Goal: Transaction & Acquisition: Book appointment/travel/reservation

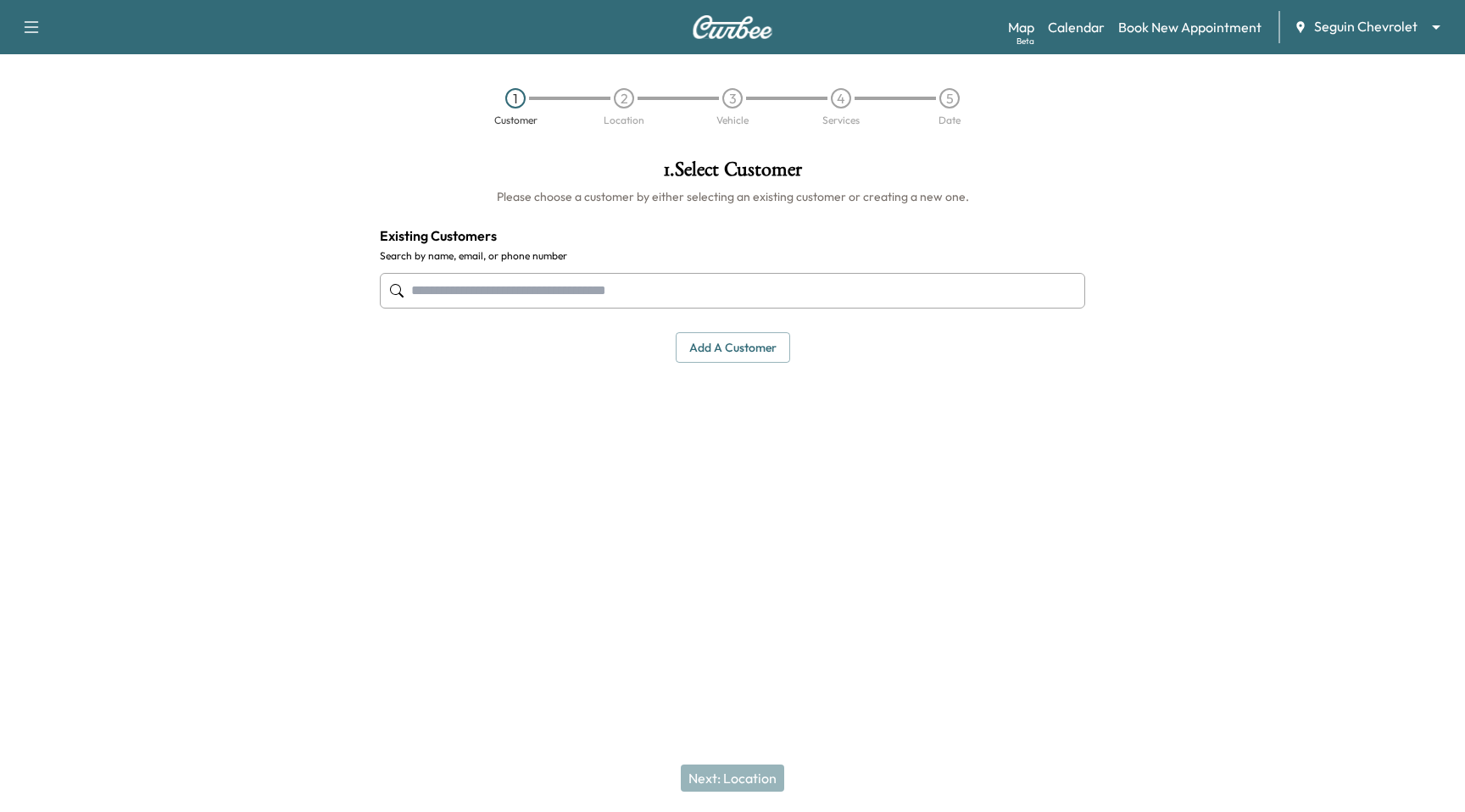
click at [951, 40] on div "Map Beta Calendar Book New Appointment Seguin Chevrolet ******** ​" at bounding box center [1229, 27] width 444 height 32
click at [951, 30] on body "Support Log Out Map Beta Calendar Book New Appointment Seguin Chevrolet *******…" at bounding box center [732, 406] width 1465 height 812
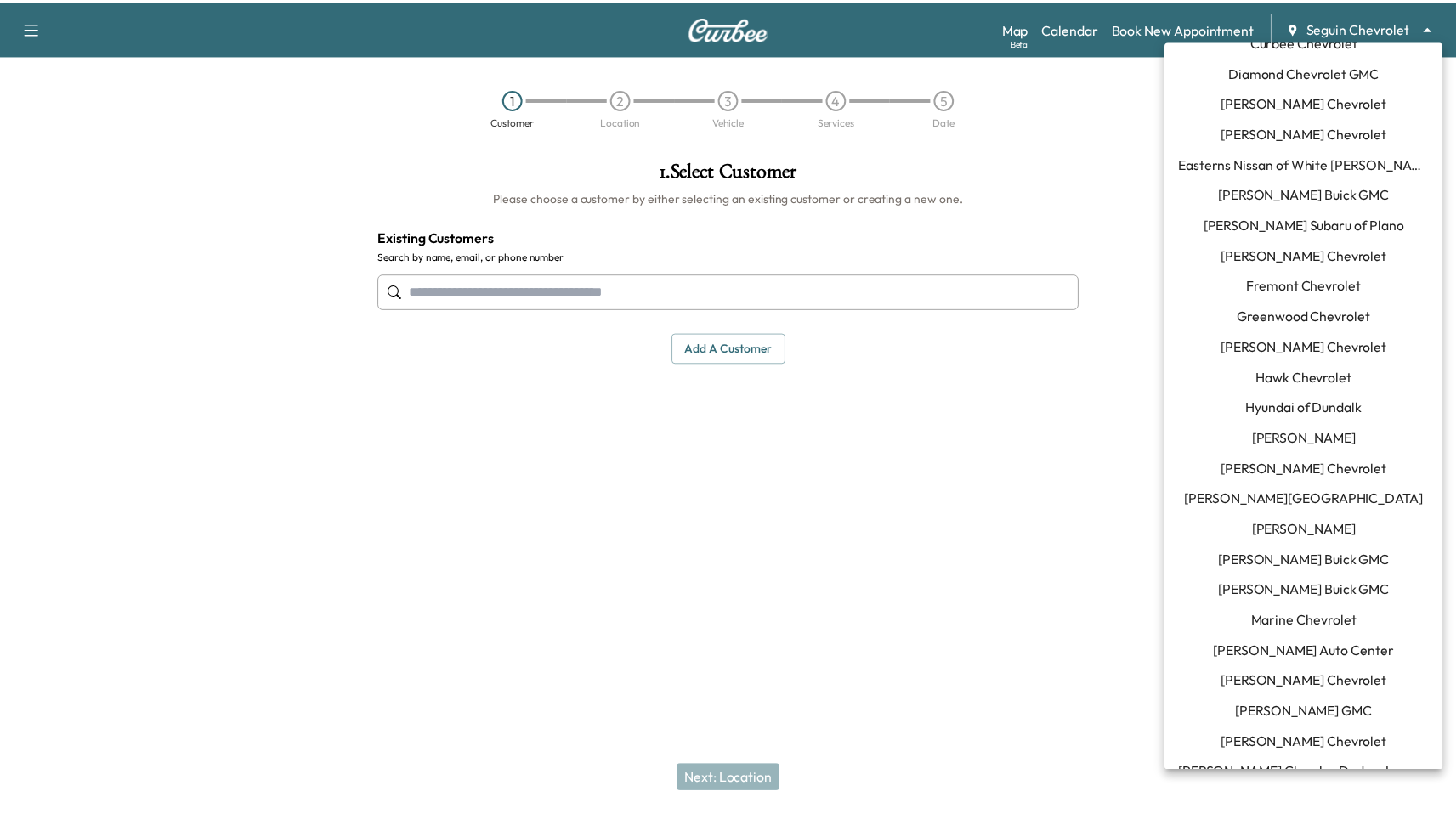
scroll to position [381, 0]
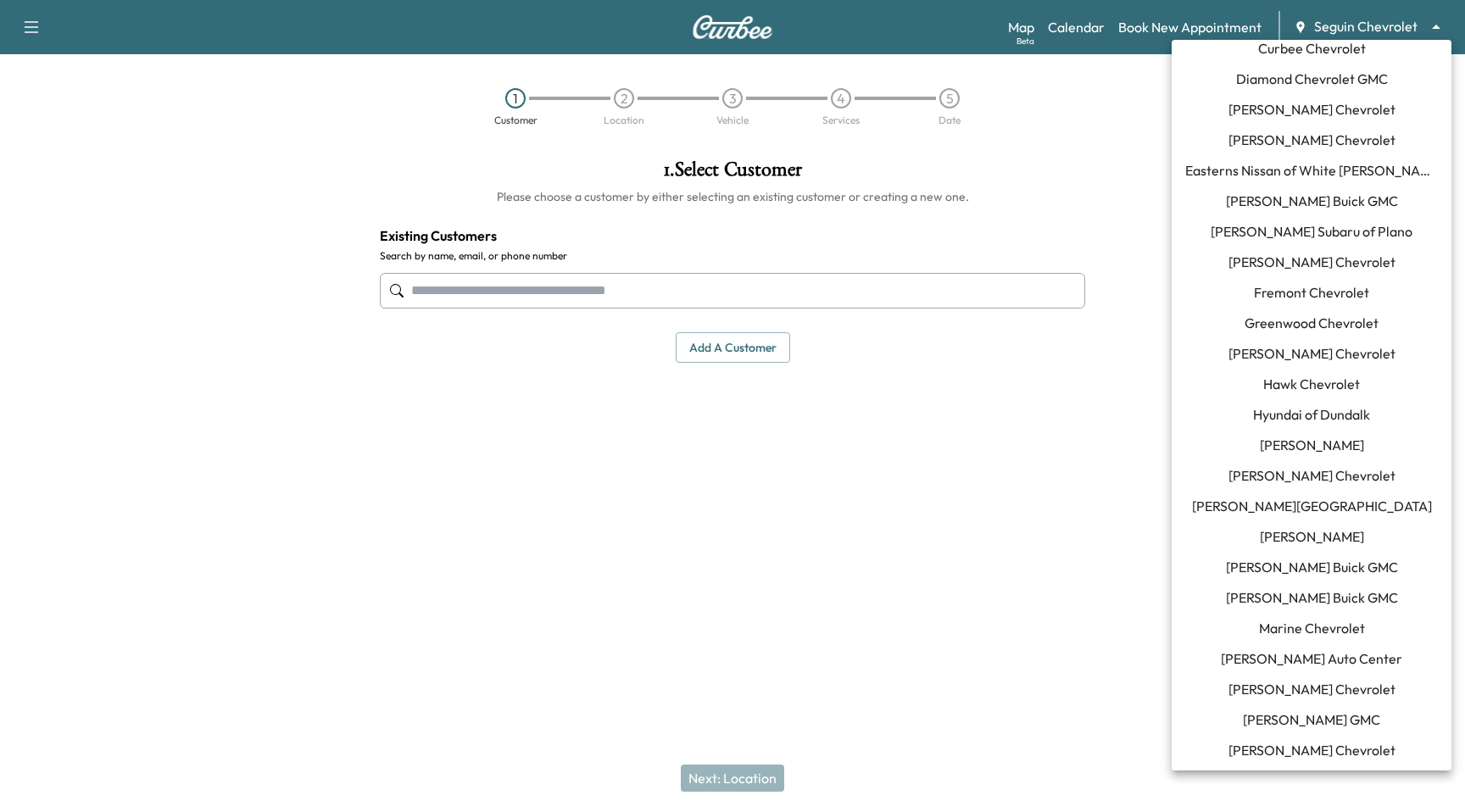
click at [951, 198] on span "Ewing Buick GMC" at bounding box center [1312, 201] width 172 height 21
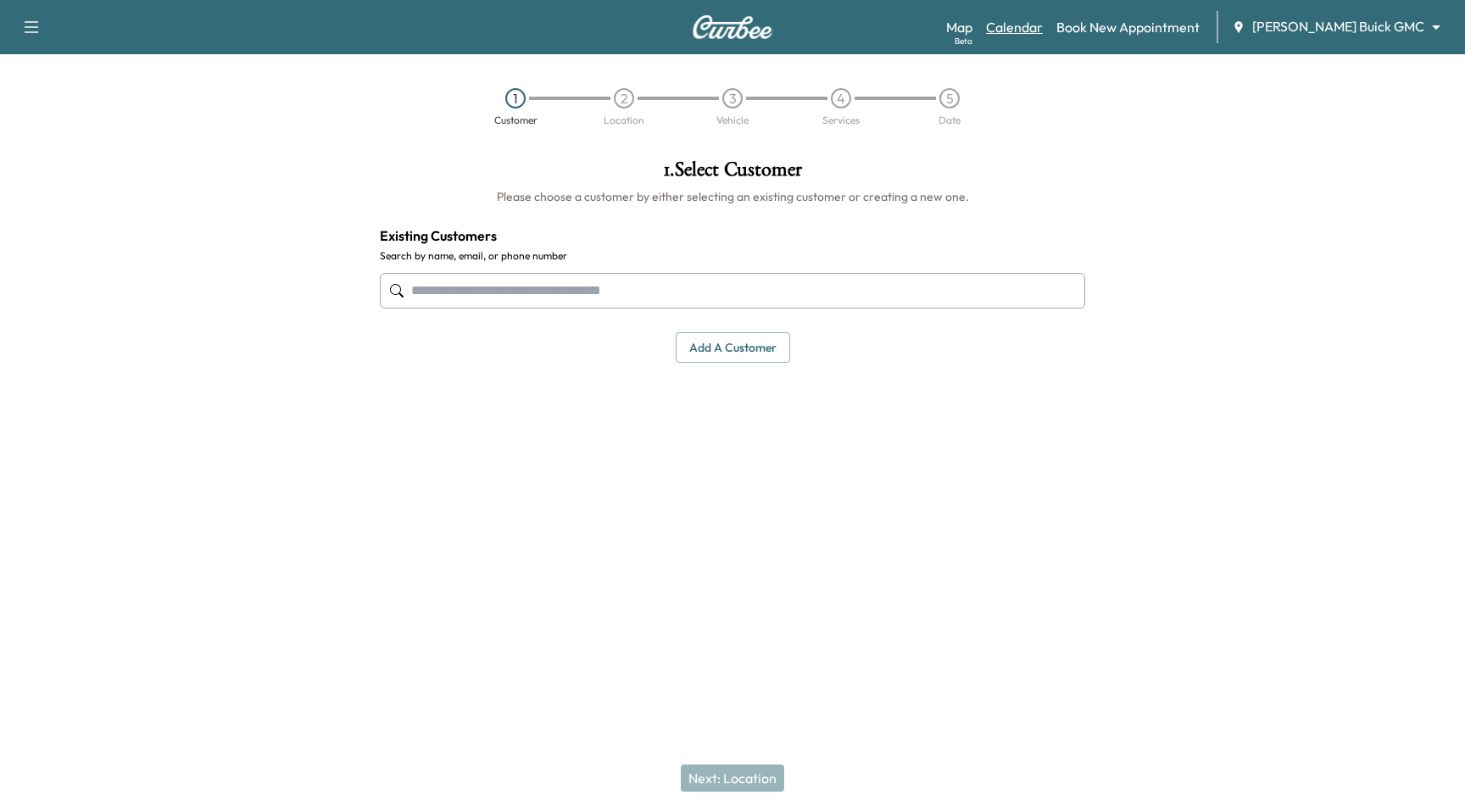
click at [951, 24] on link "Calendar" at bounding box center [1015, 28] width 57 height 21
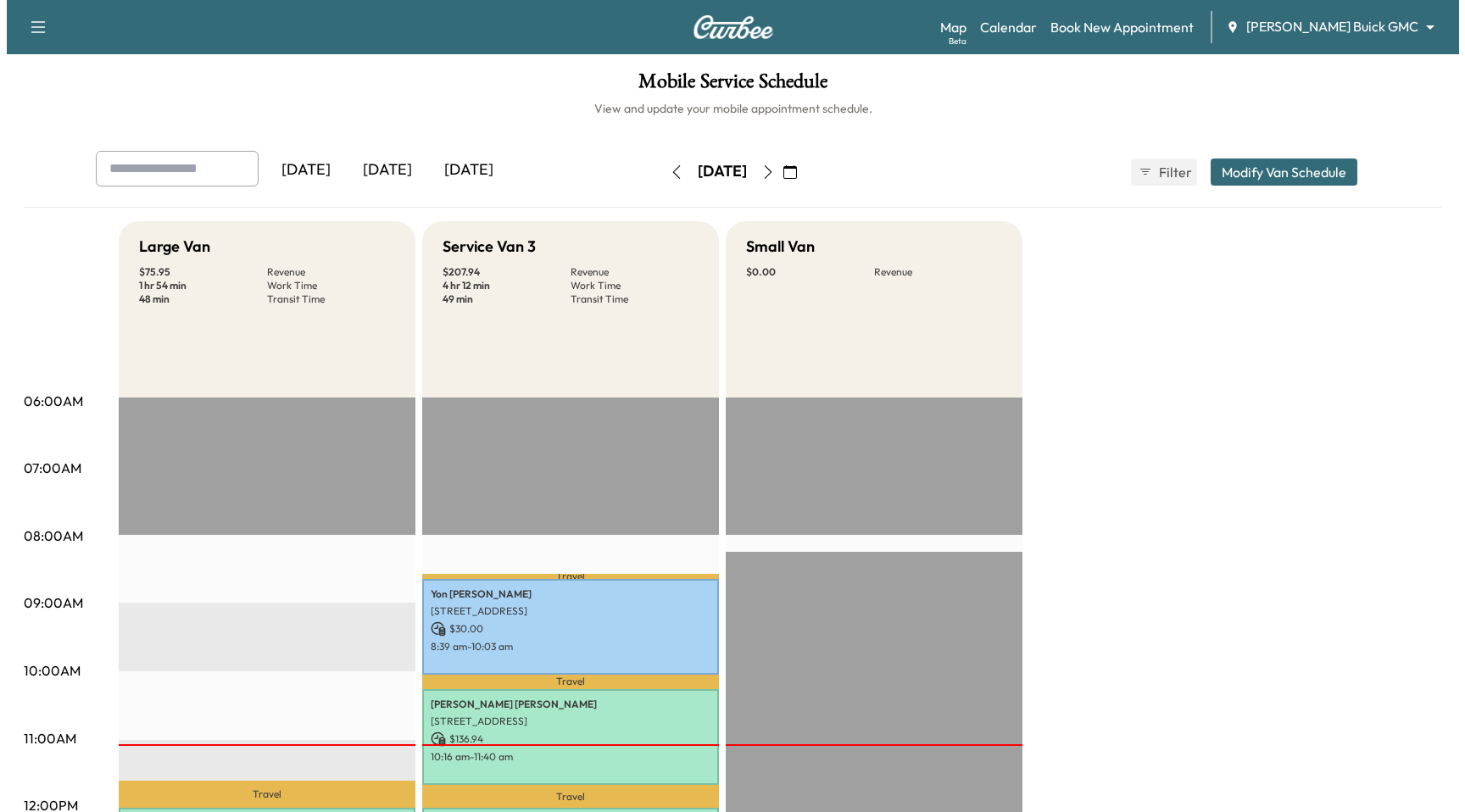
scroll to position [332, 0]
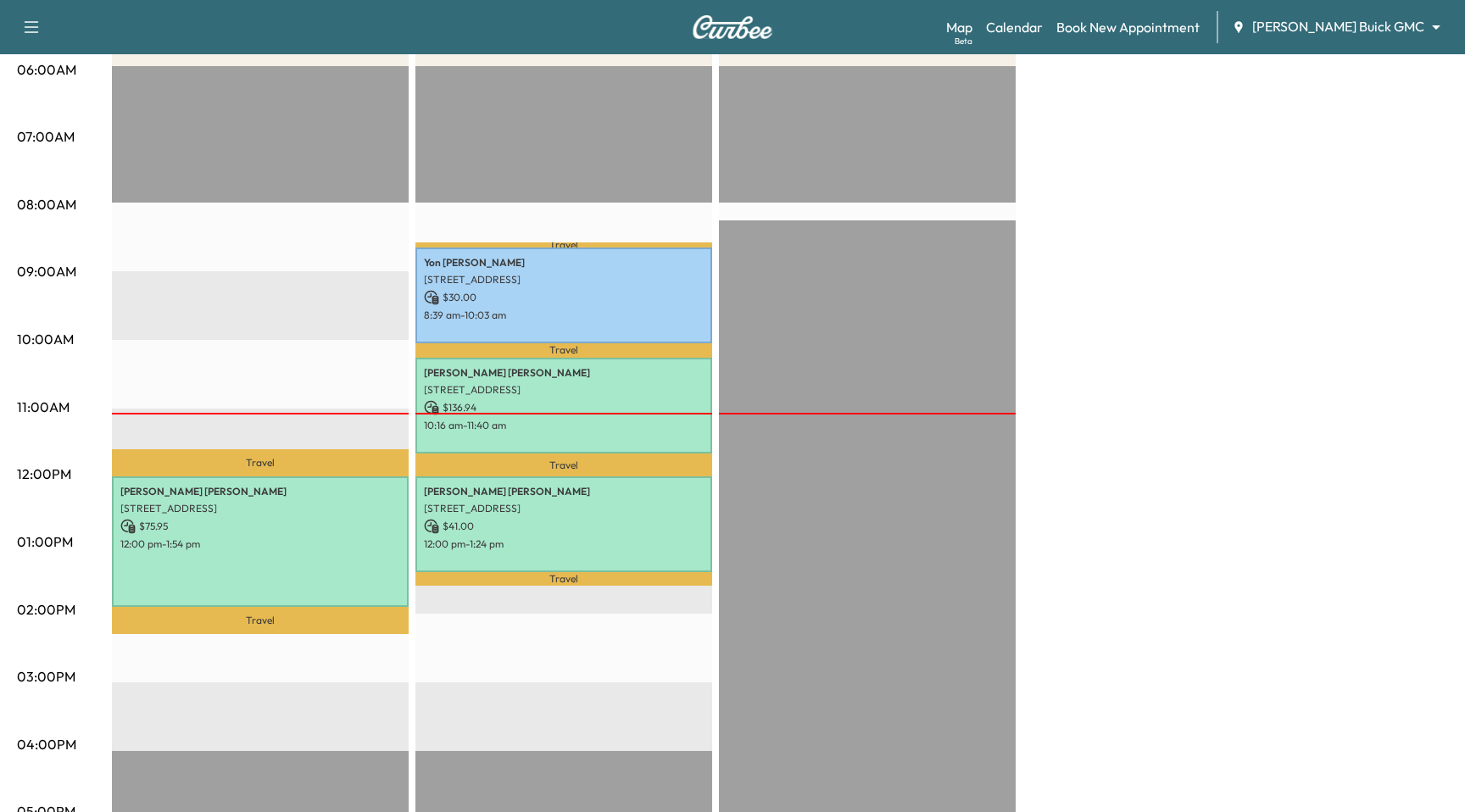
click at [951, 26] on body "Support Log Out Map Beta Calendar Book New Appointment Ewing Buick GMC ********…" at bounding box center [732, 74] width 1465 height 812
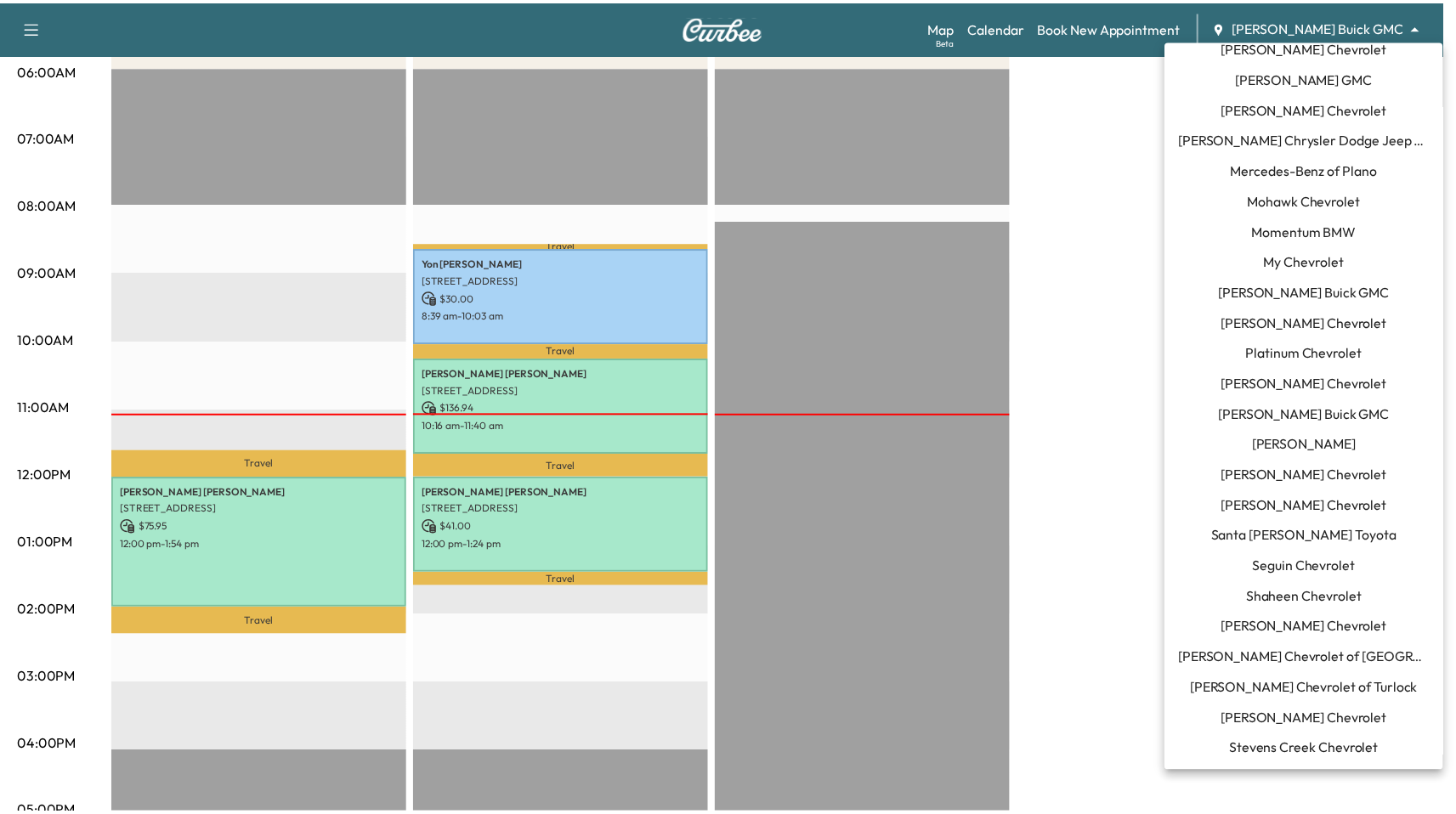
scroll to position [1208, 0]
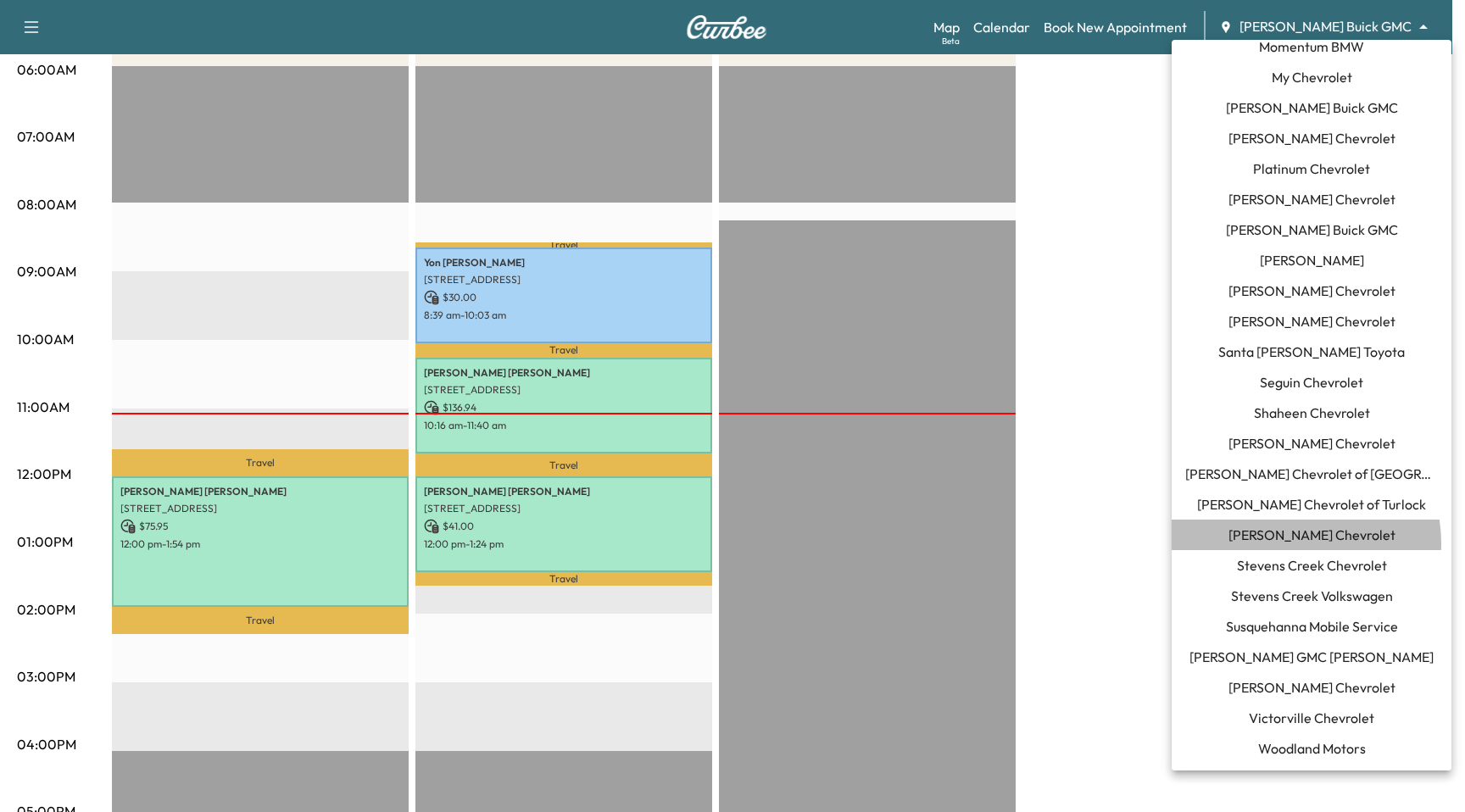
click at [951, 543] on span "Starling Chevrolet" at bounding box center [1312, 535] width 167 height 21
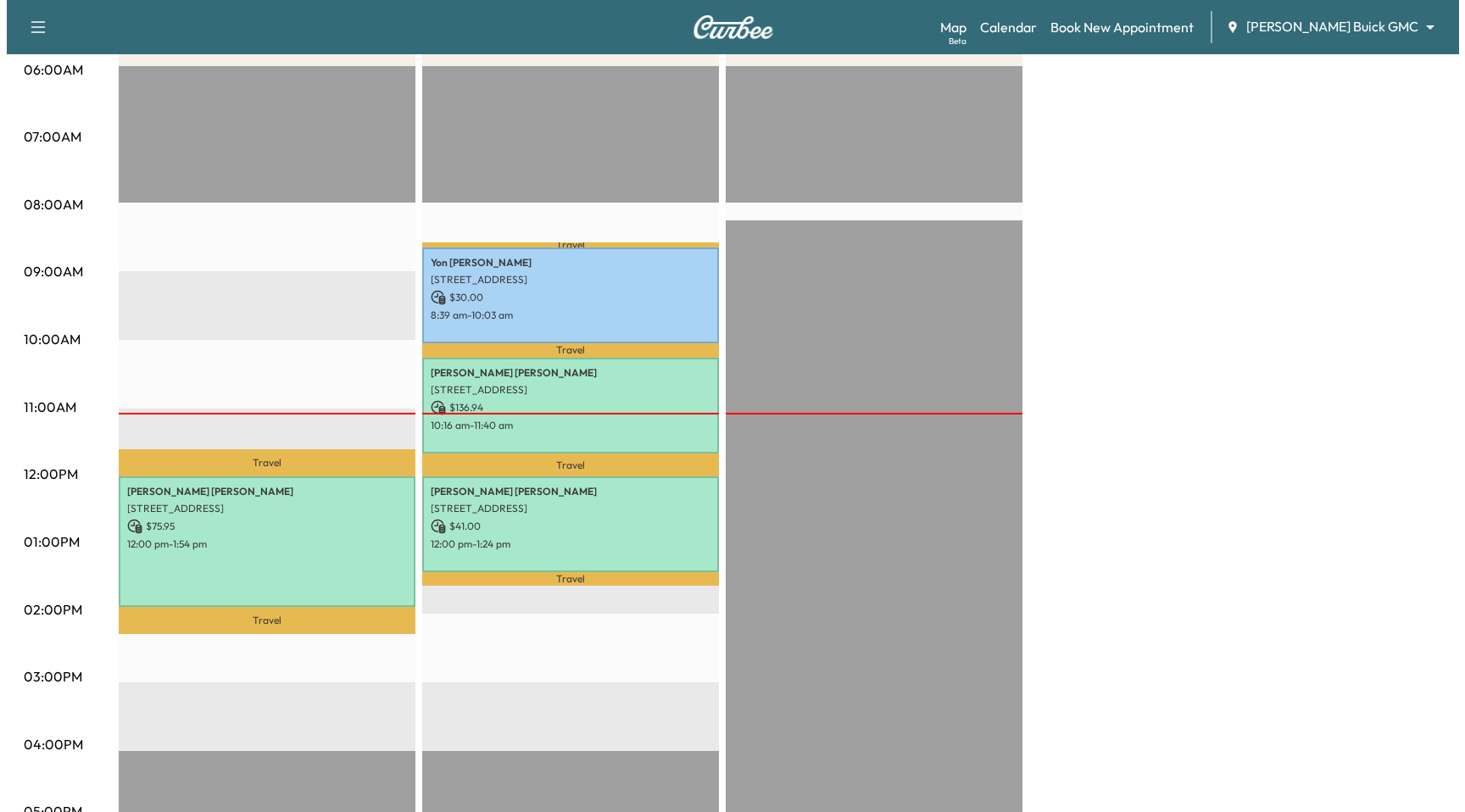
scroll to position [0, 0]
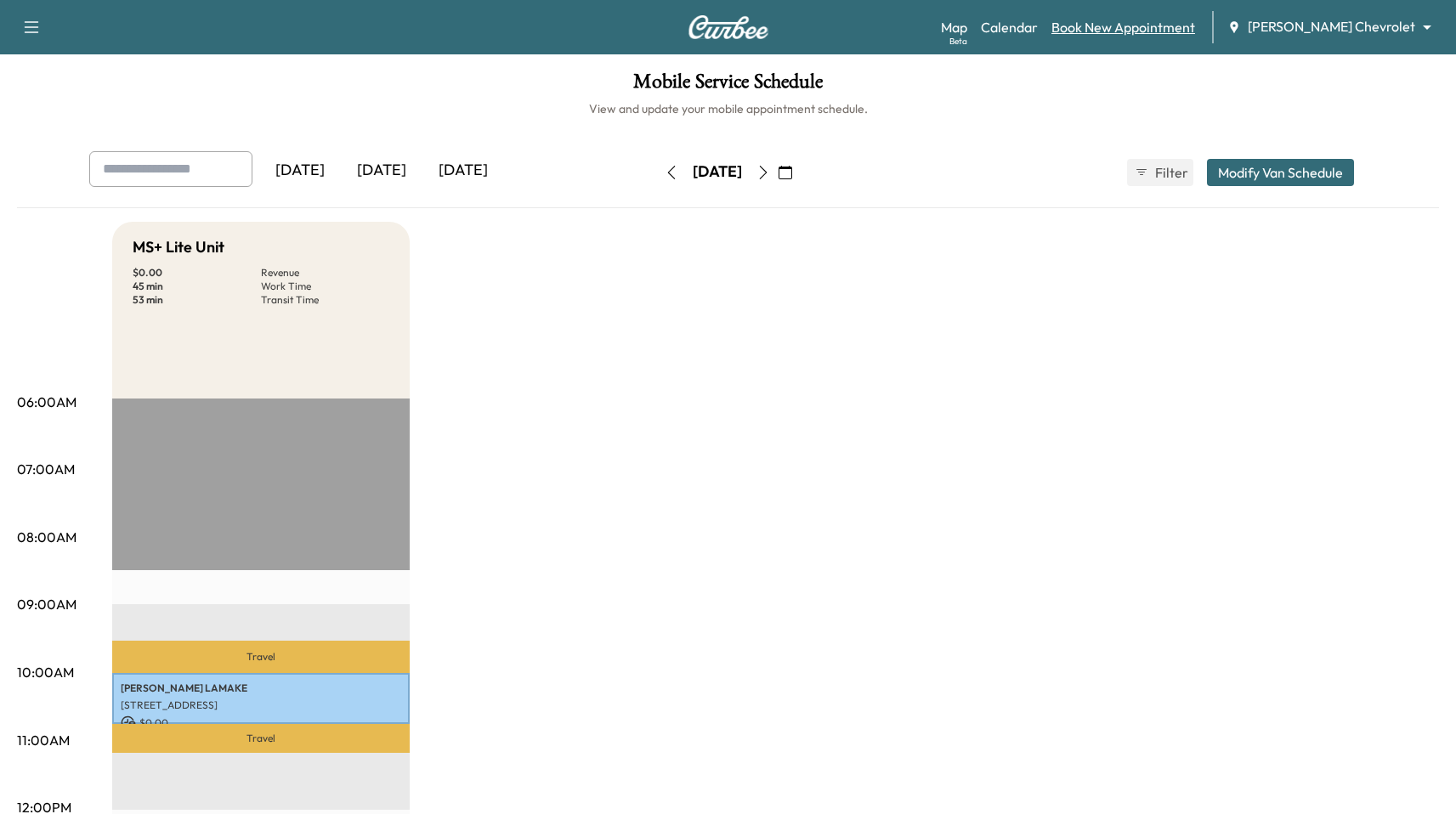
click at [953, 20] on link "Book New Appointment" at bounding box center [1124, 28] width 143 height 21
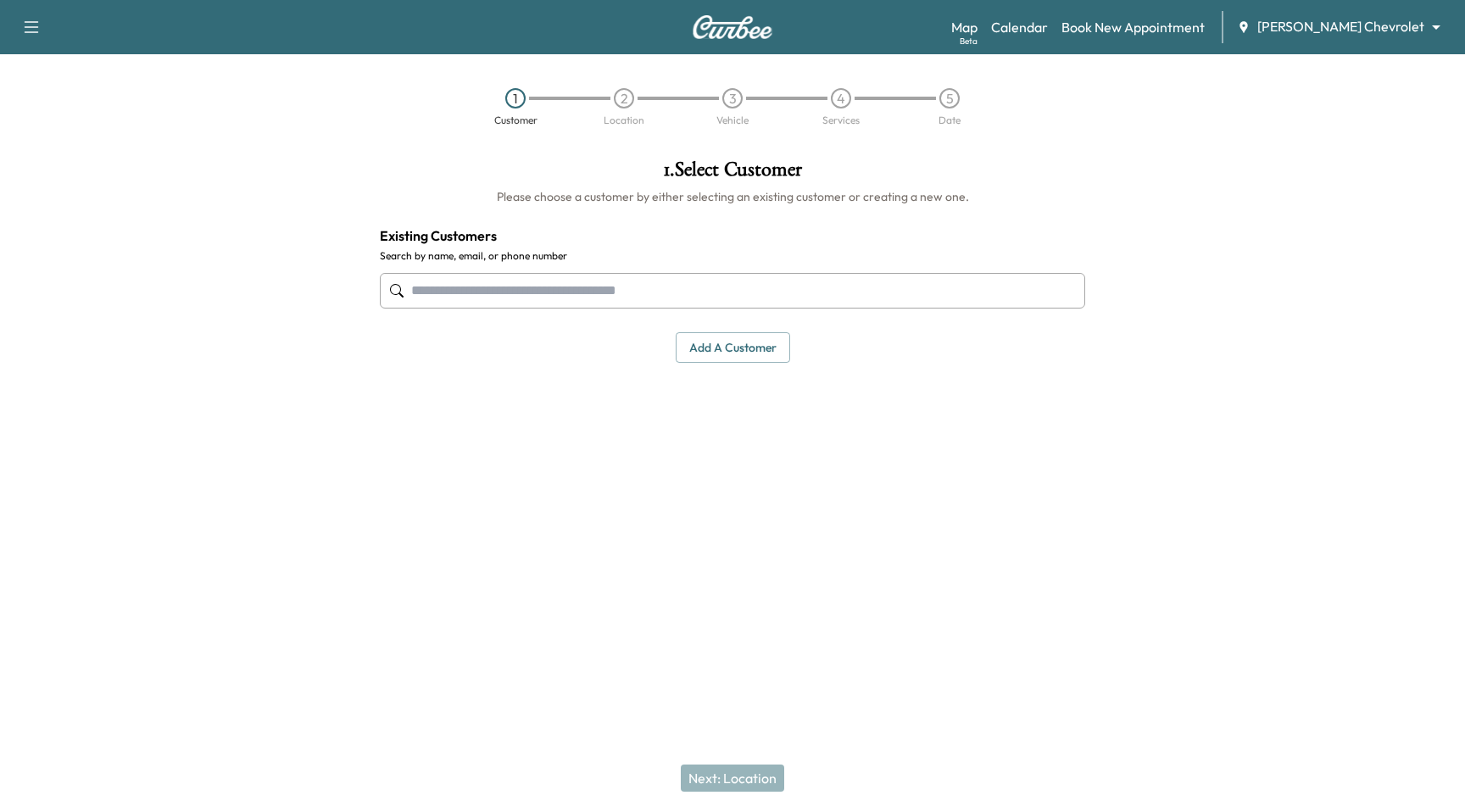
click at [679, 292] on input "text" at bounding box center [732, 290] width 705 height 35
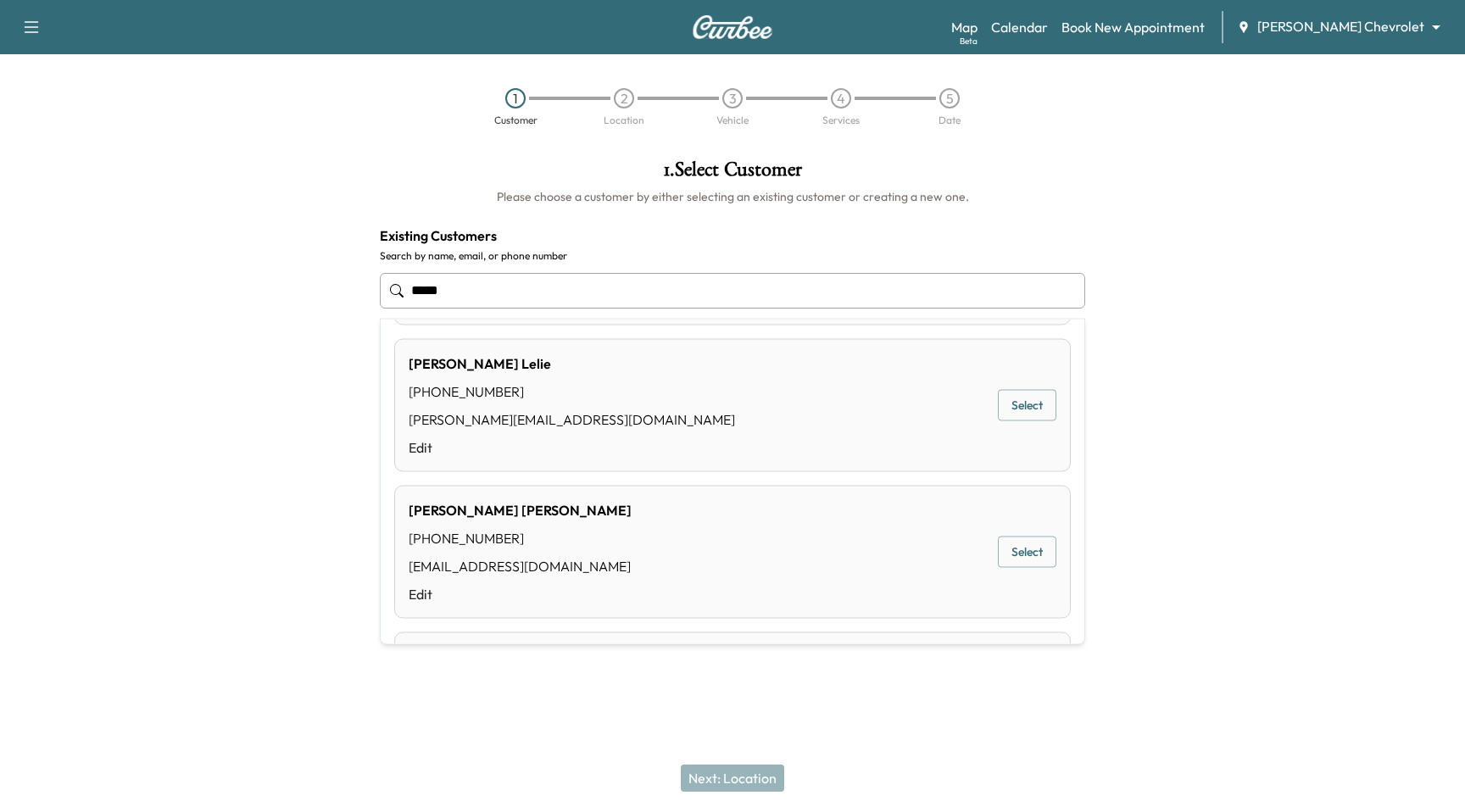
scroll to position [300, 0]
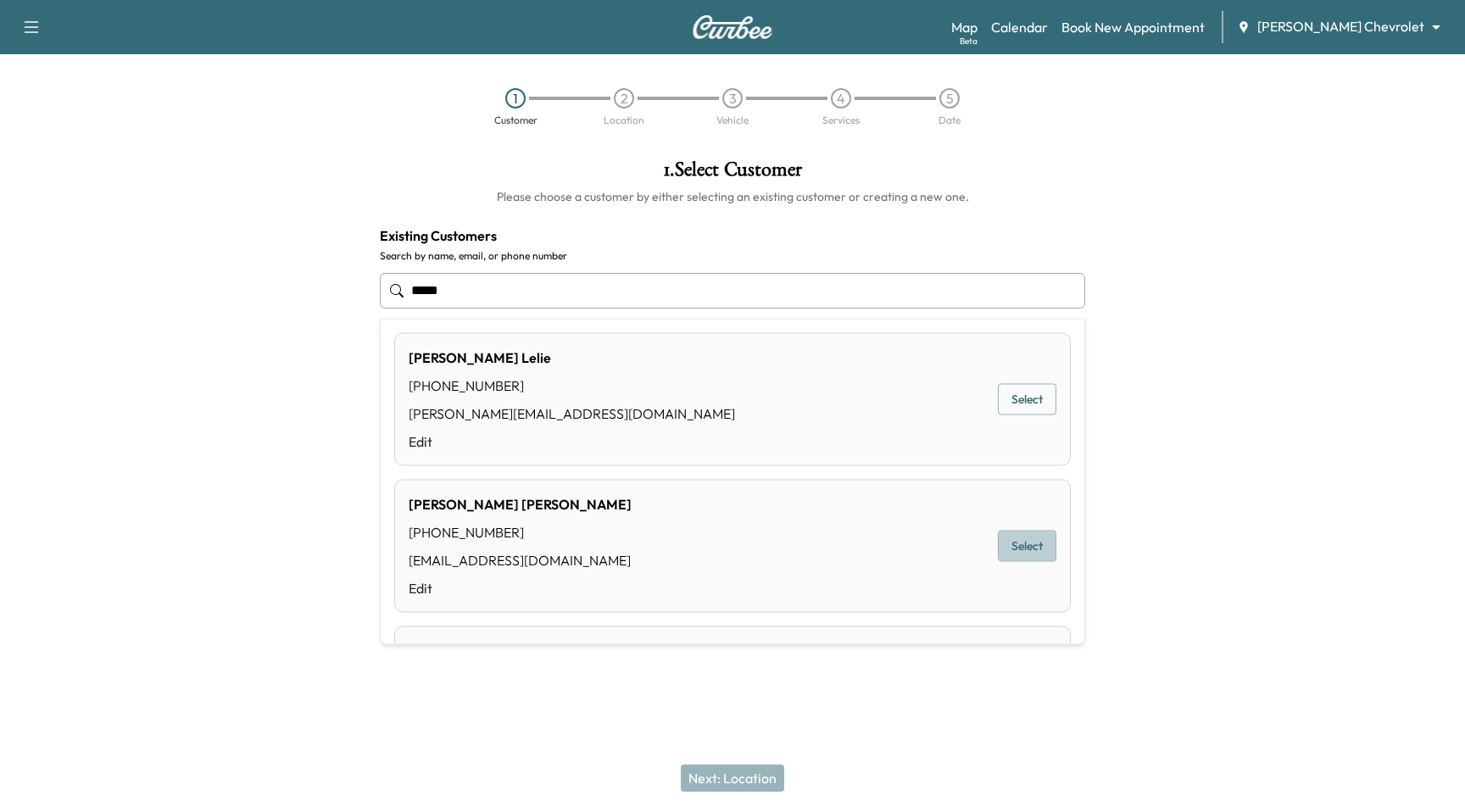
click at [951, 538] on button "Select" at bounding box center [1027, 546] width 59 height 31
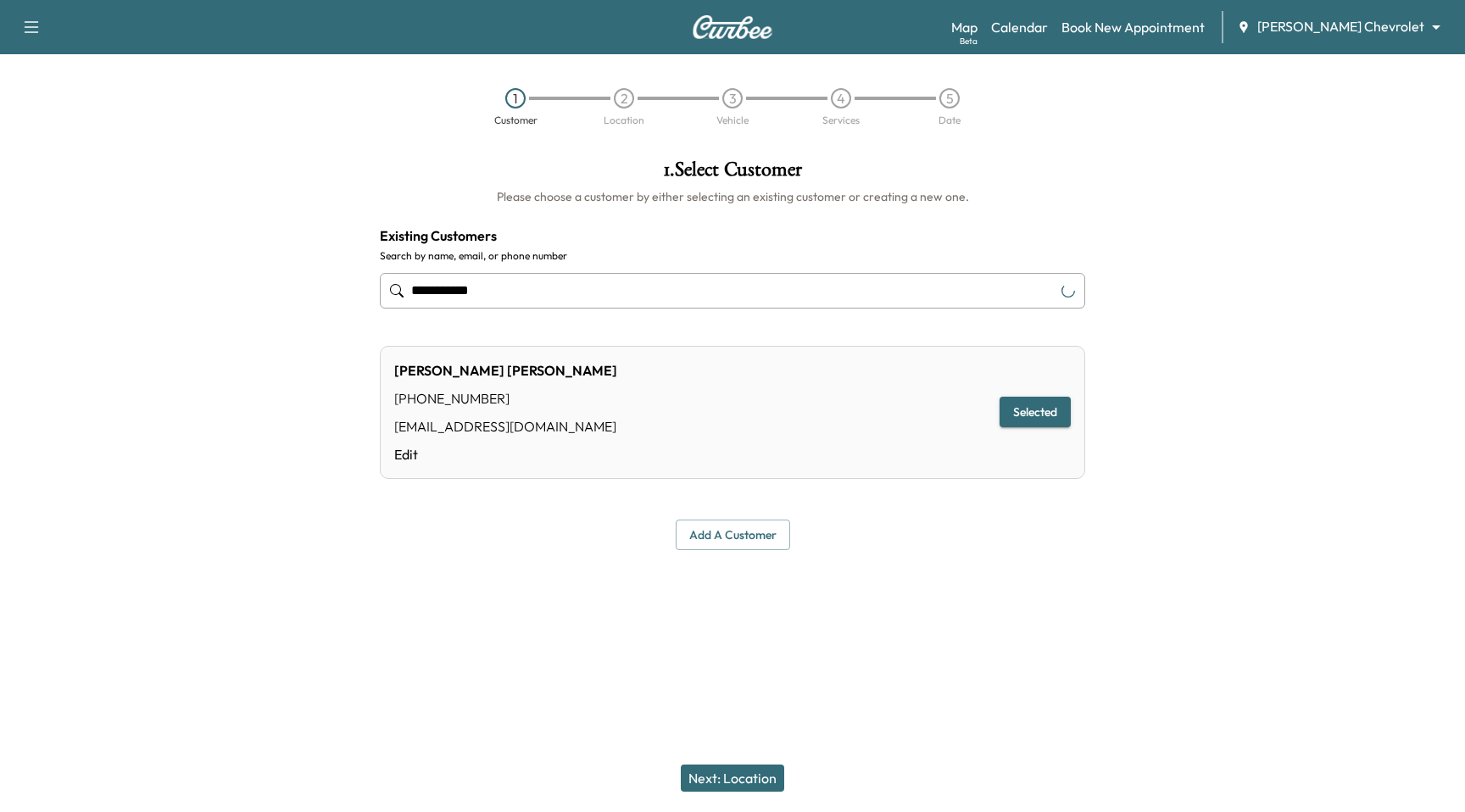
type input "**********"
click at [766, 774] on button "Next: Location" at bounding box center [732, 778] width 103 height 28
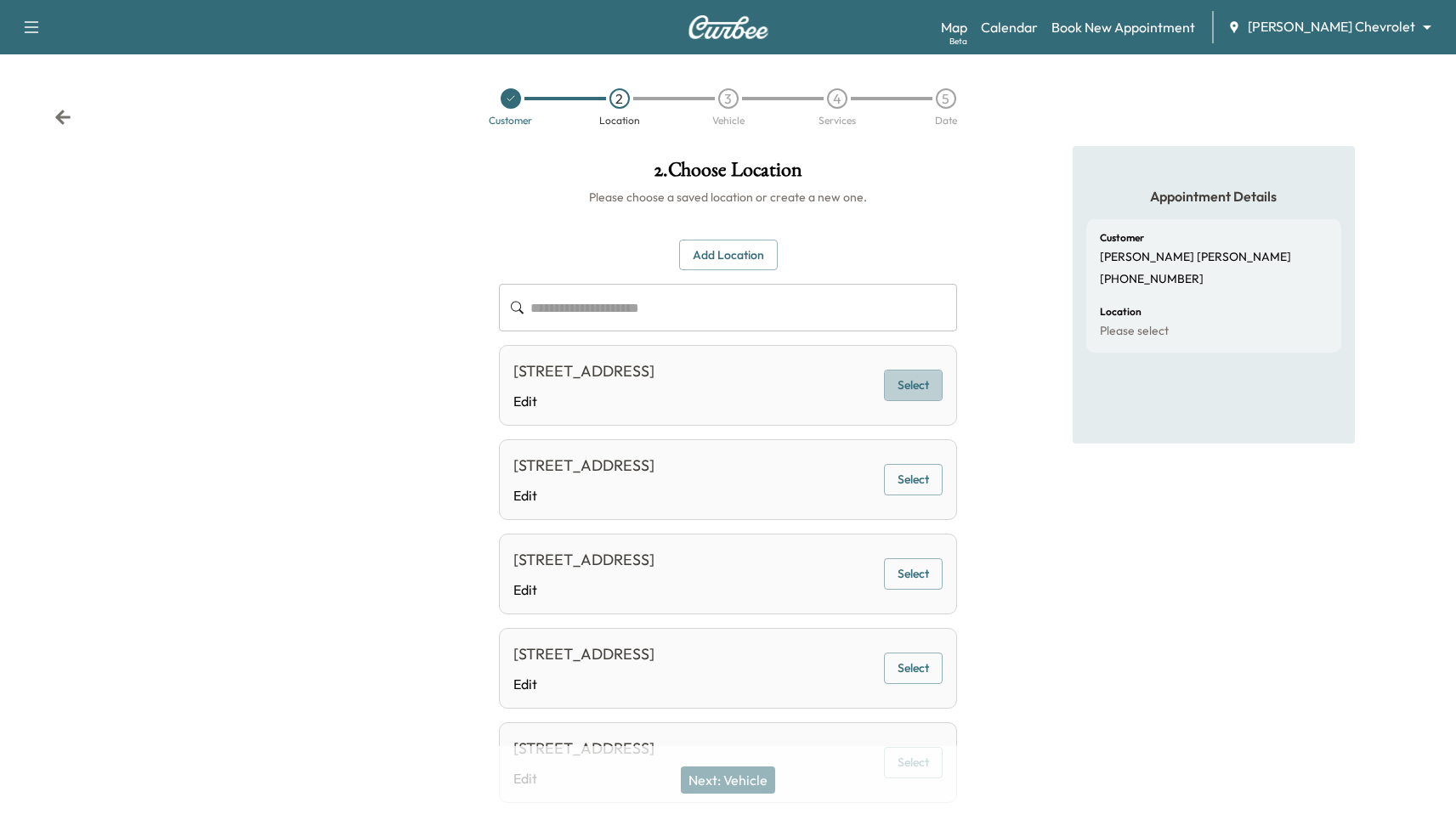
click at [909, 380] on button "Select" at bounding box center [914, 385] width 59 height 31
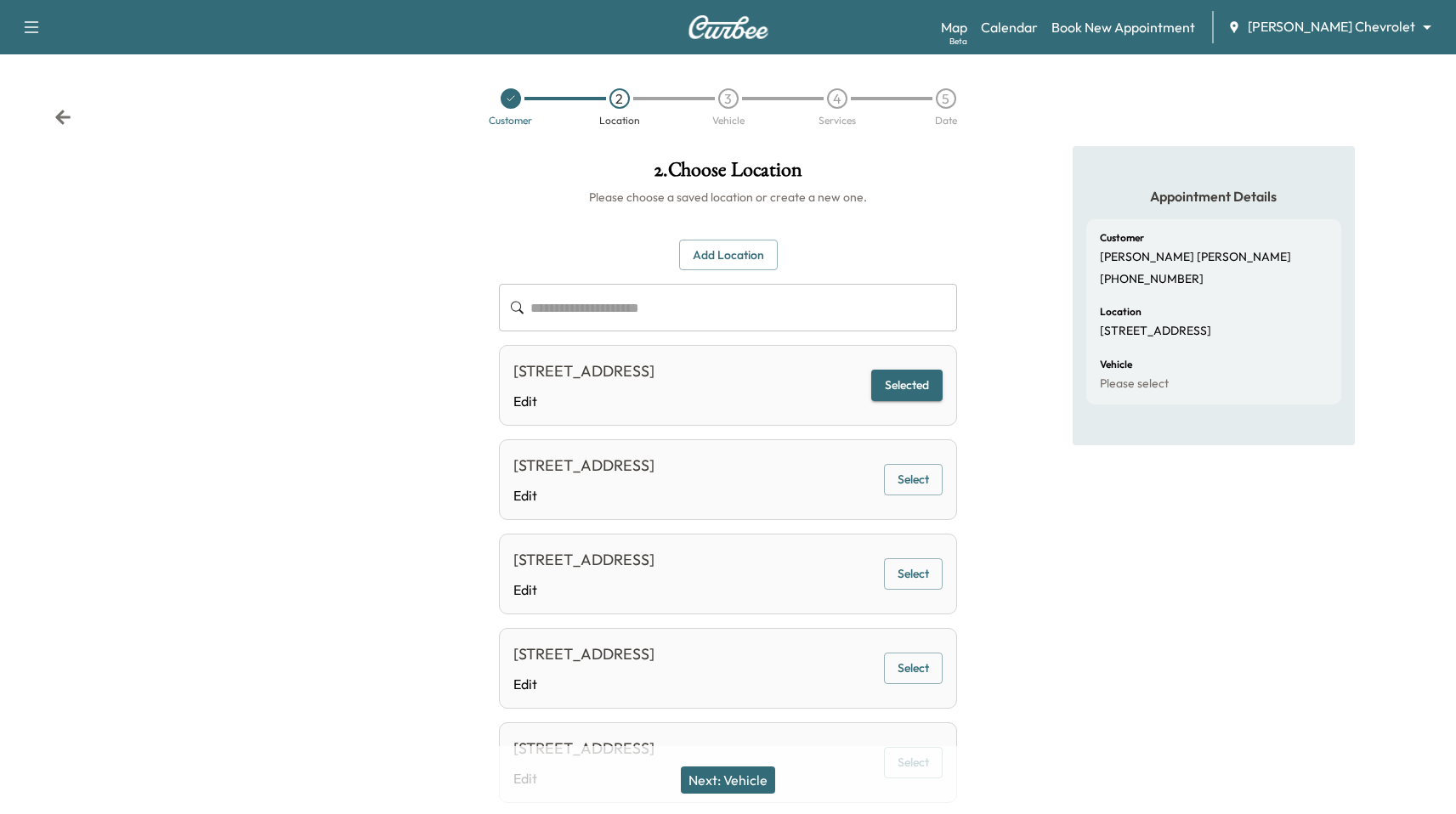
click at [741, 806] on div "Next: Vehicle" at bounding box center [728, 779] width 1456 height 68
click at [745, 778] on button "Next: Vehicle" at bounding box center [728, 780] width 94 height 28
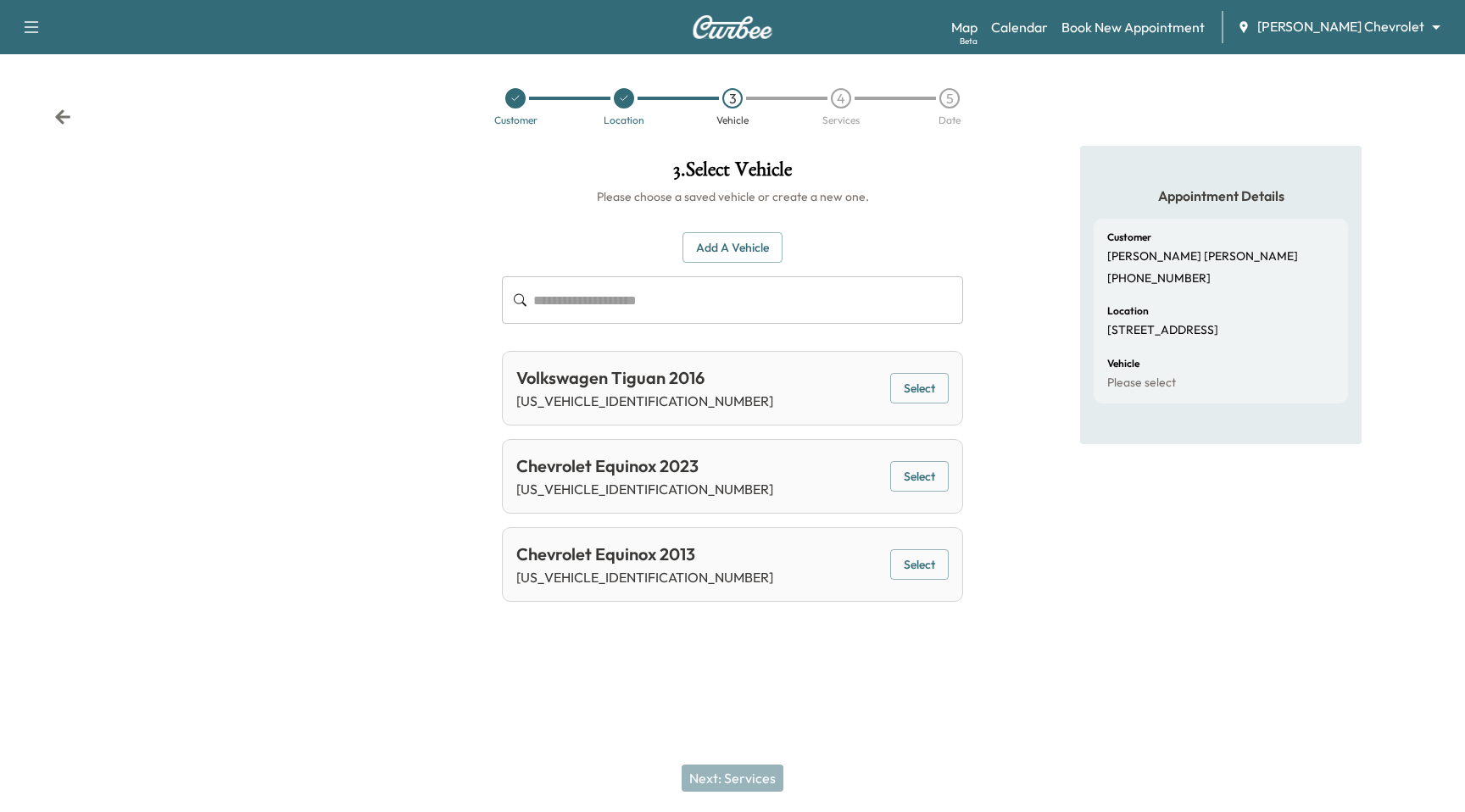
click at [948, 373] on div "Volkswagen Tiguan 2016 WVGBV7AXXGW547424 Select" at bounding box center [733, 388] width 462 height 75
click at [937, 381] on button "Select" at bounding box center [920, 388] width 59 height 31
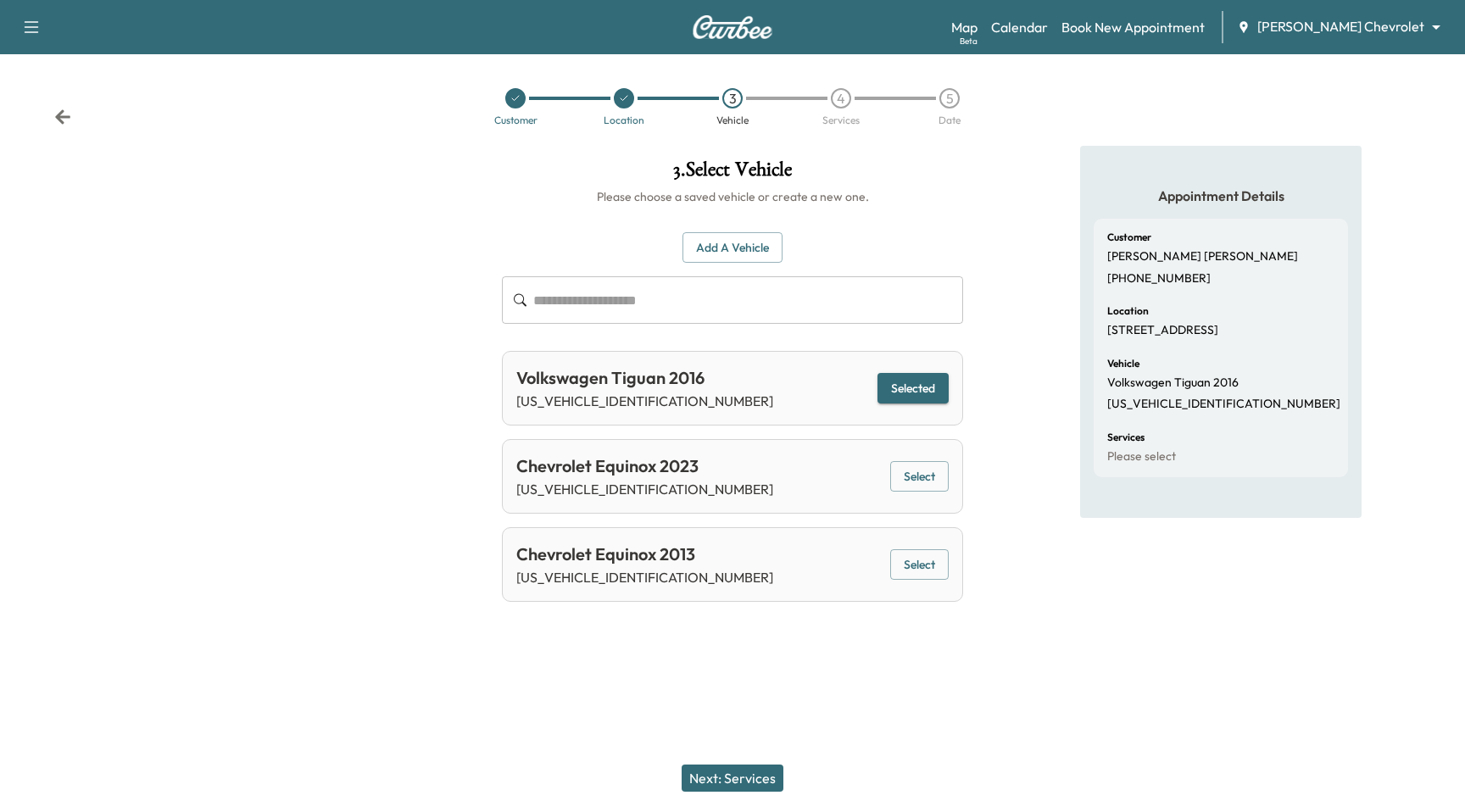
click at [743, 781] on button "Next: Services" at bounding box center [732, 778] width 102 height 28
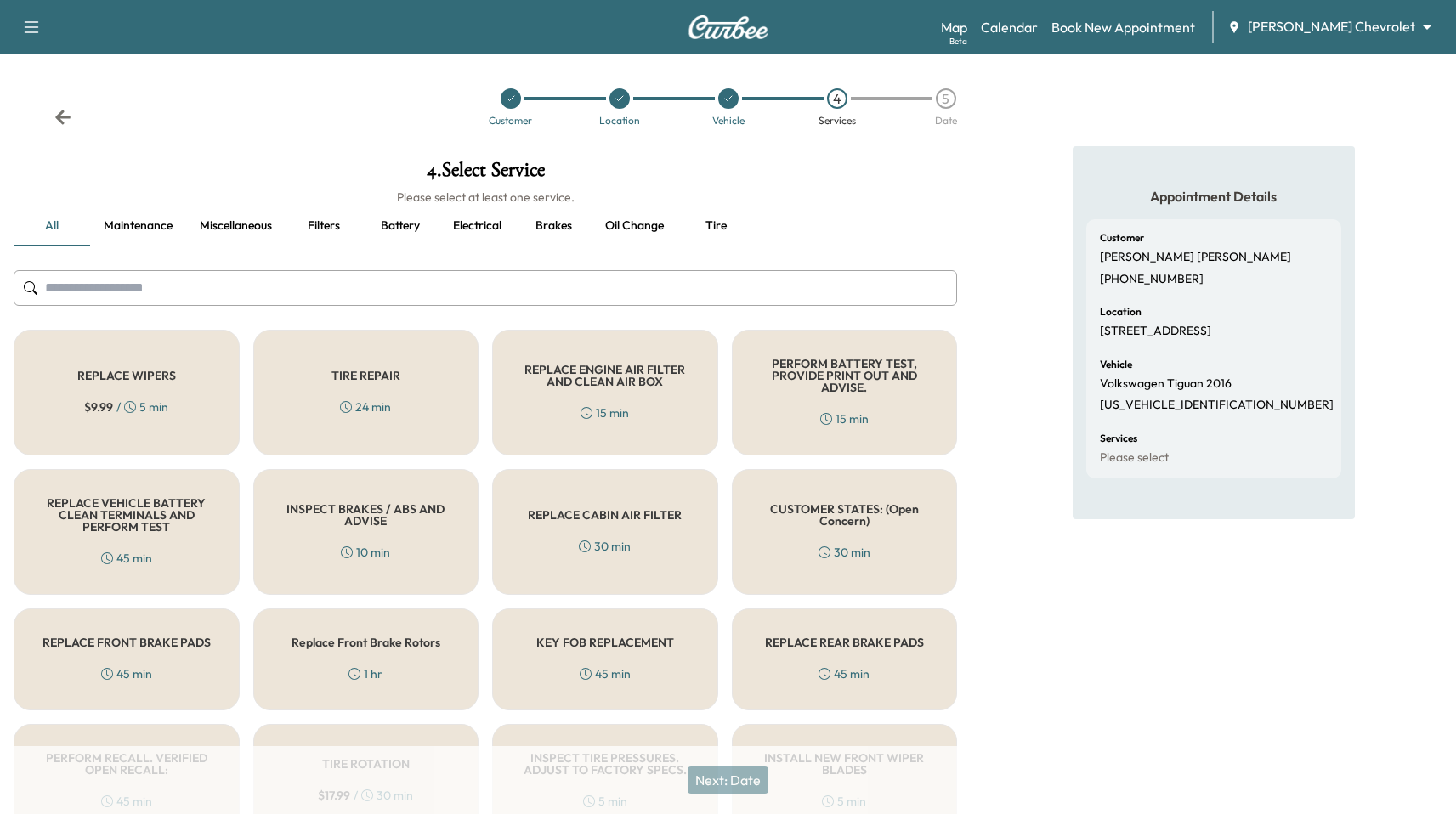
click at [319, 354] on div "TIRE REPAIR 24 min" at bounding box center [366, 393] width 226 height 126
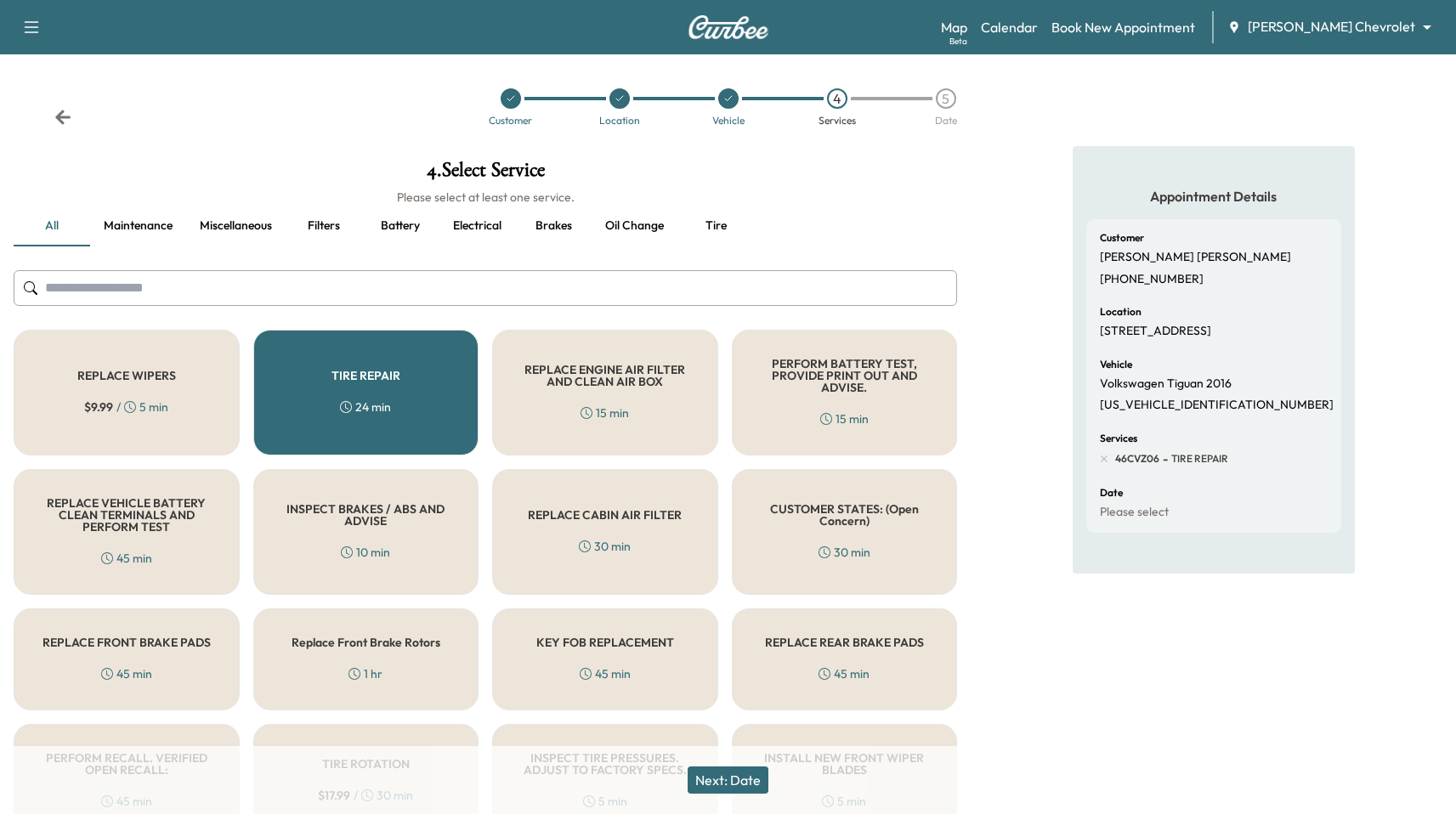
click at [755, 786] on button "Next: Date" at bounding box center [728, 780] width 81 height 28
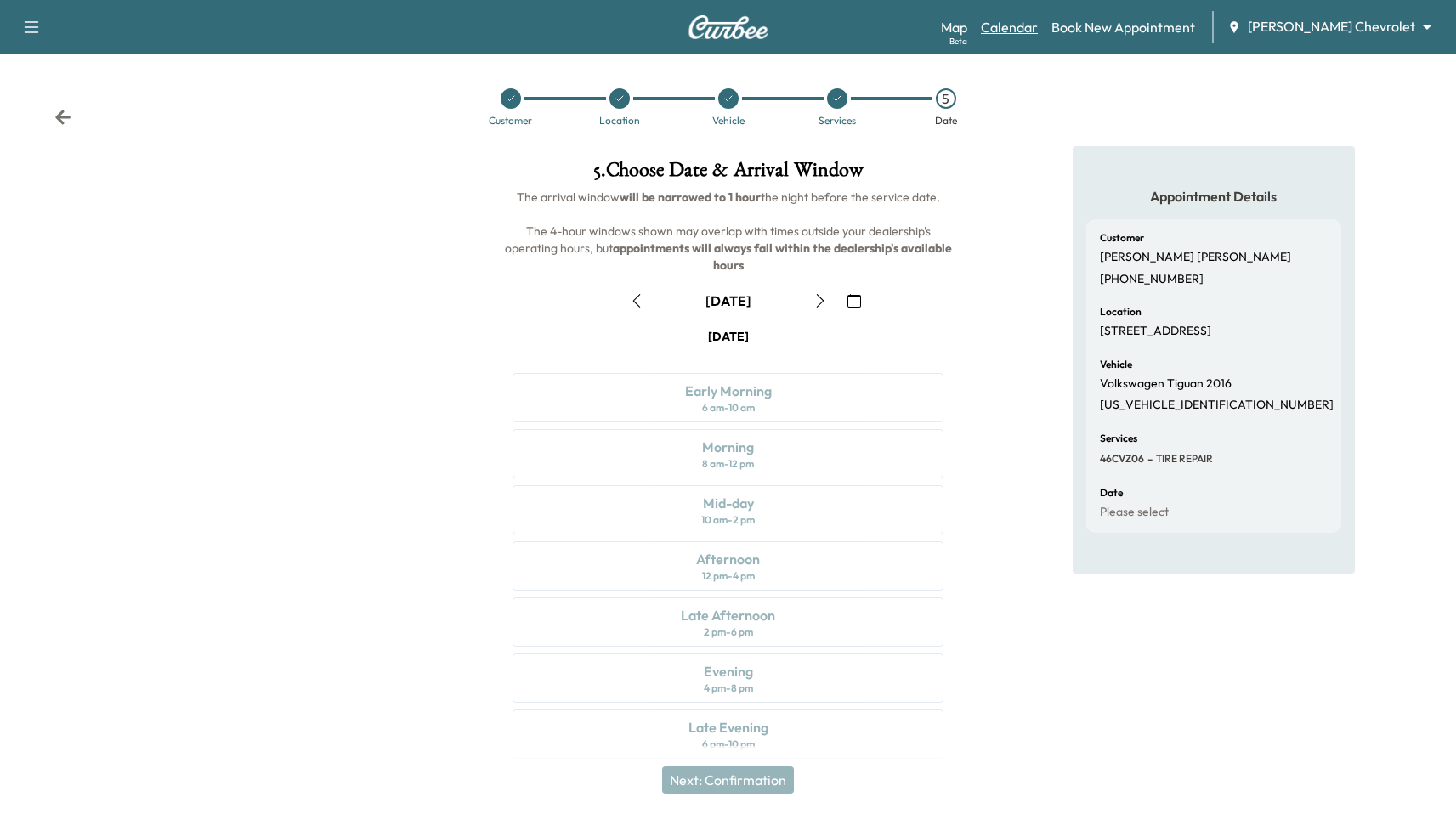
click at [953, 25] on link "Calendar" at bounding box center [1010, 28] width 57 height 21
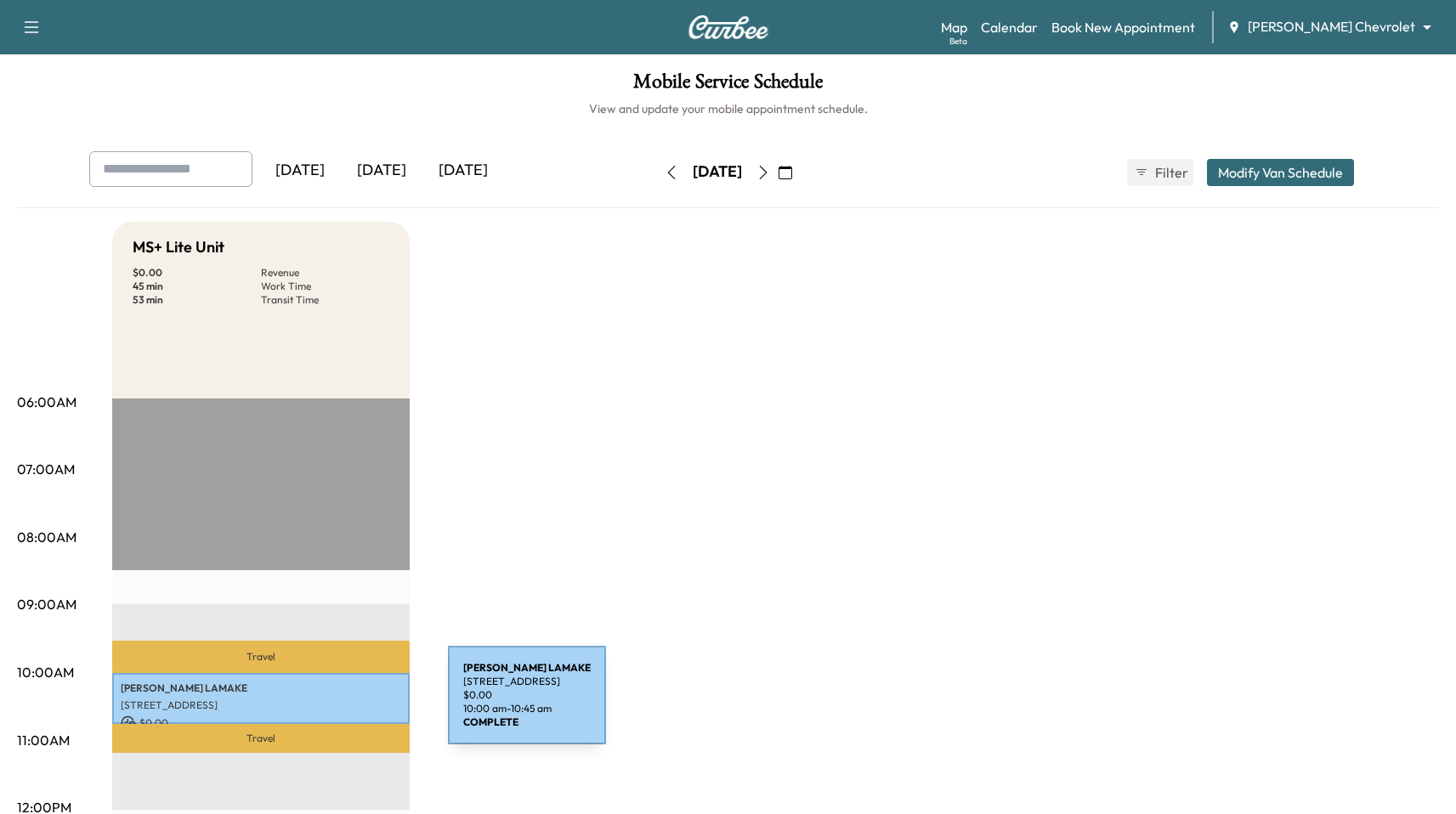
click at [322, 698] on p "14339 QUEENSIDE ST, ORLANDO, FL 32824, United States of America" at bounding box center [261, 705] width 281 height 14
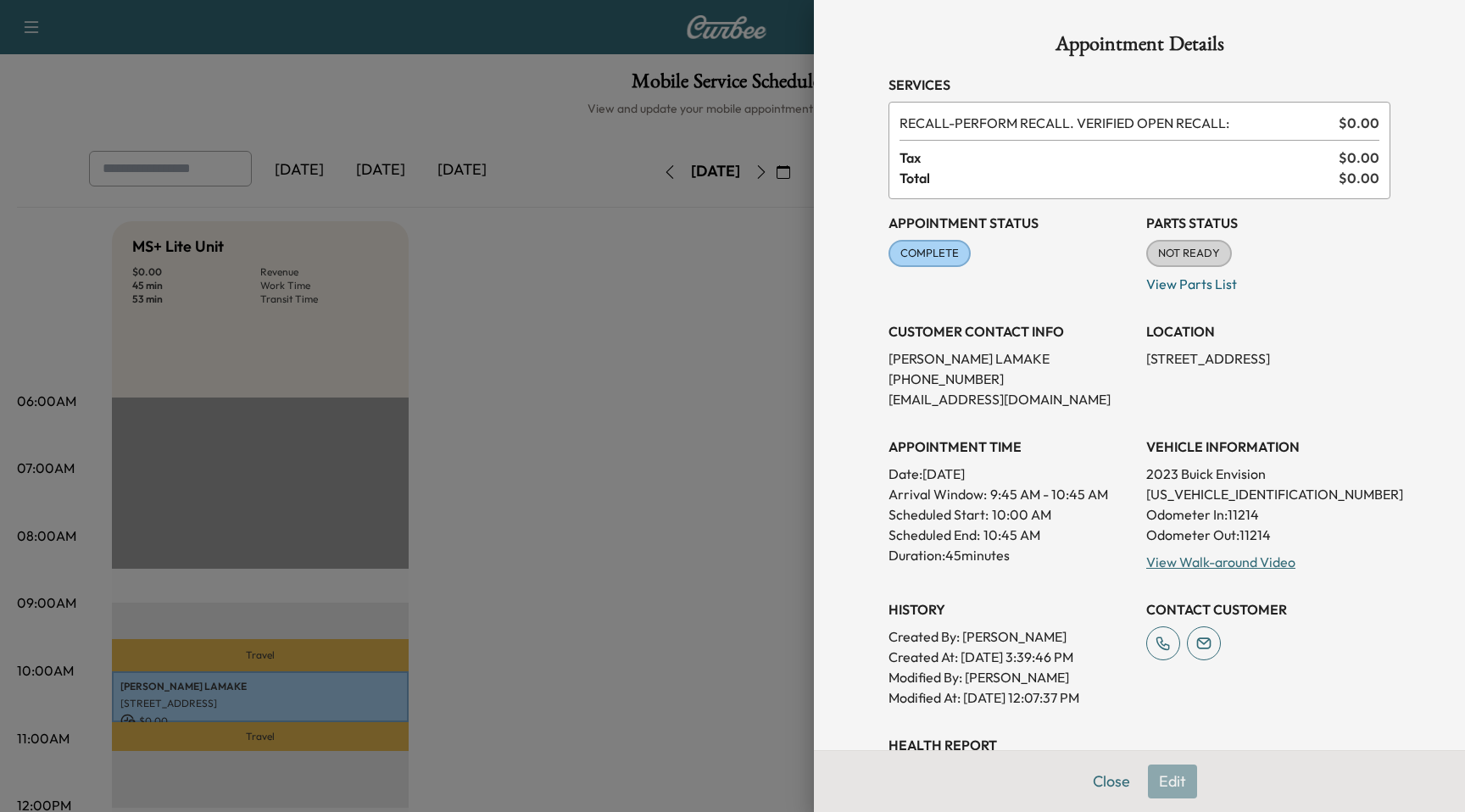
click at [905, 127] on span "RECALL - PERFORM RECALL. VERIFIED OPEN RECALL:" at bounding box center [1115, 123] width 432 height 21
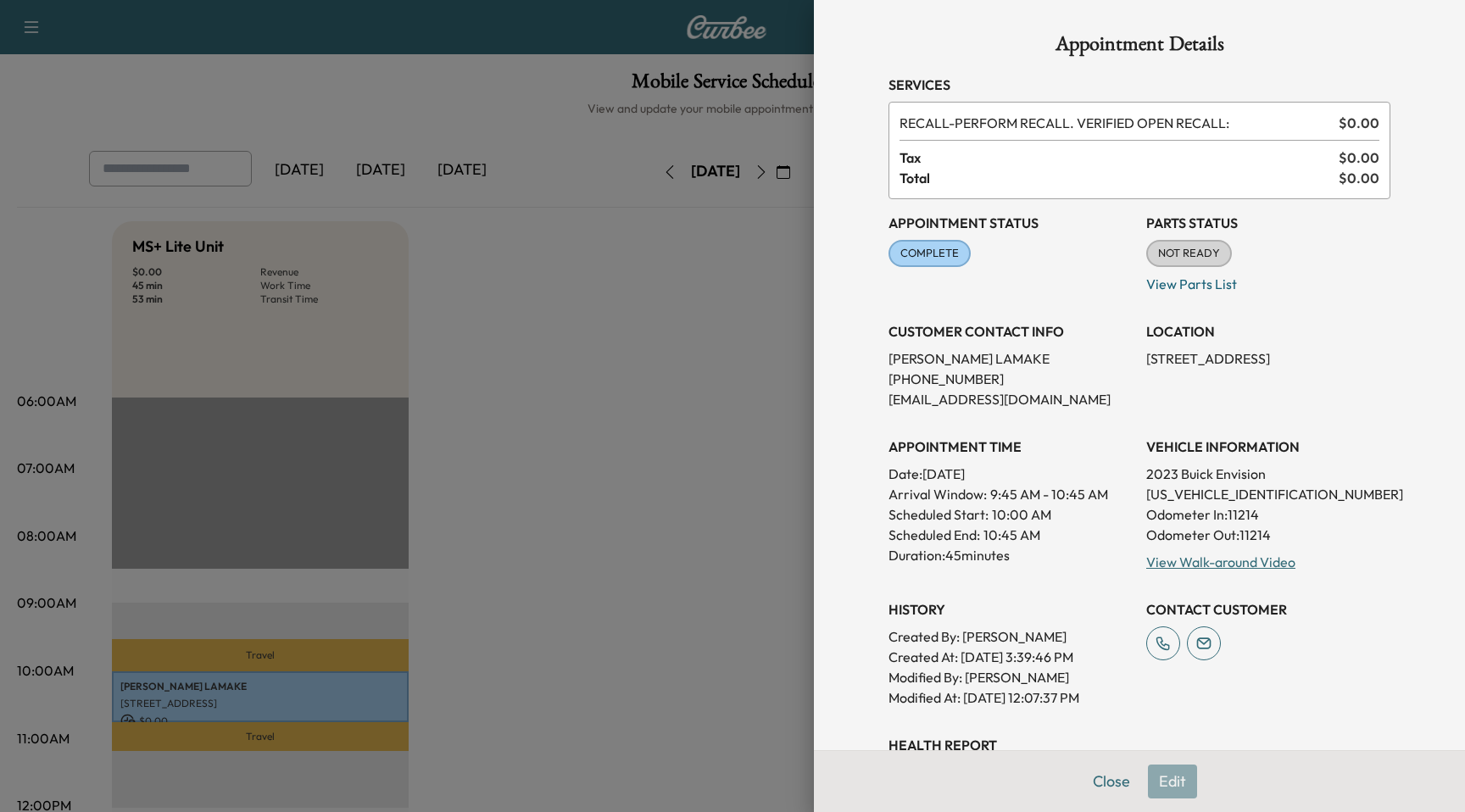
click at [500, 308] on div at bounding box center [732, 406] width 1465 height 812
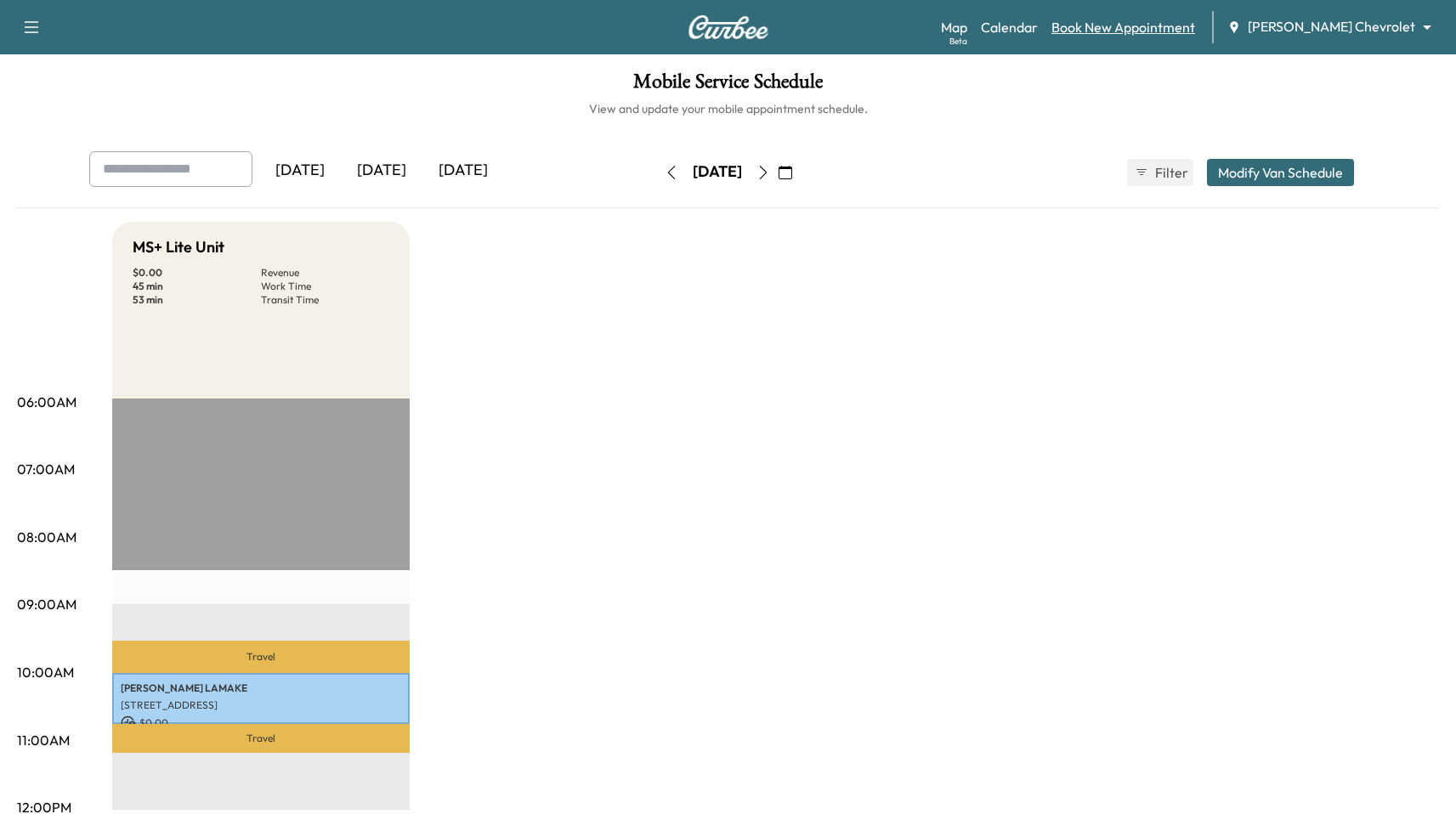
click at [953, 23] on link "Book New Appointment" at bounding box center [1124, 28] width 143 height 21
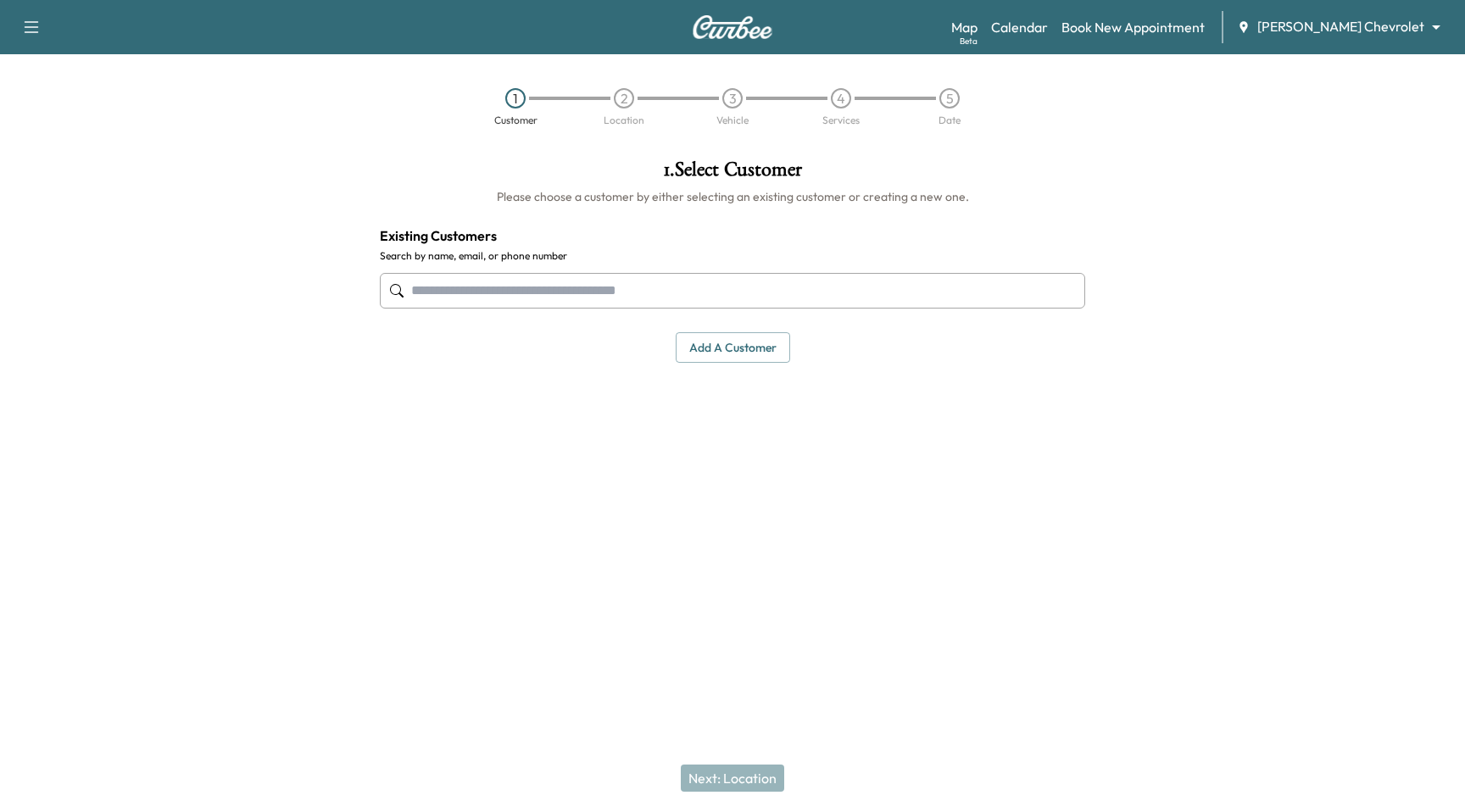
click at [499, 285] on input "text" at bounding box center [732, 290] width 705 height 35
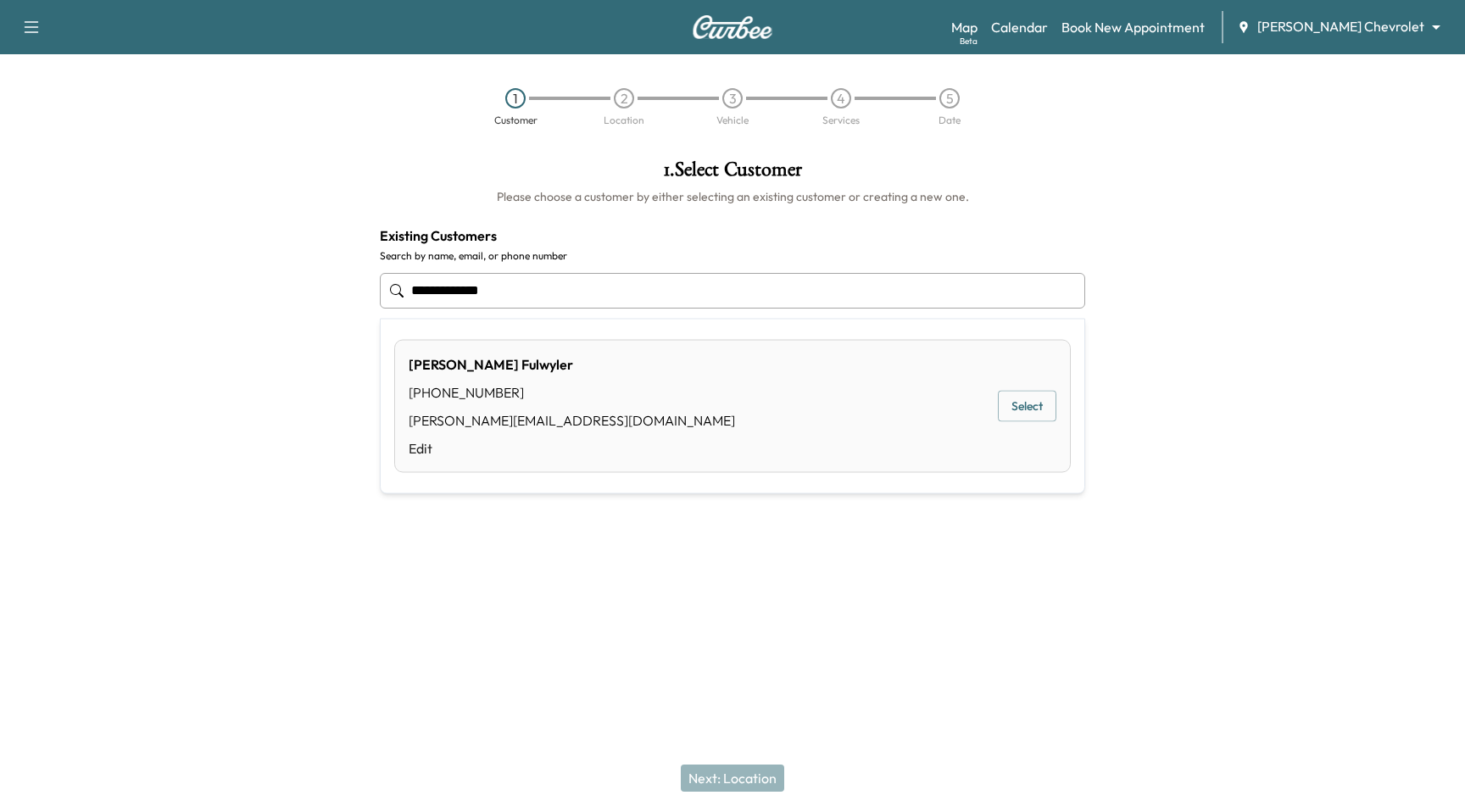
click at [951, 379] on div "Paul Fulwyler (661) 477-9974 paul@curbee.com Edit Select" at bounding box center [733, 406] width 677 height 133
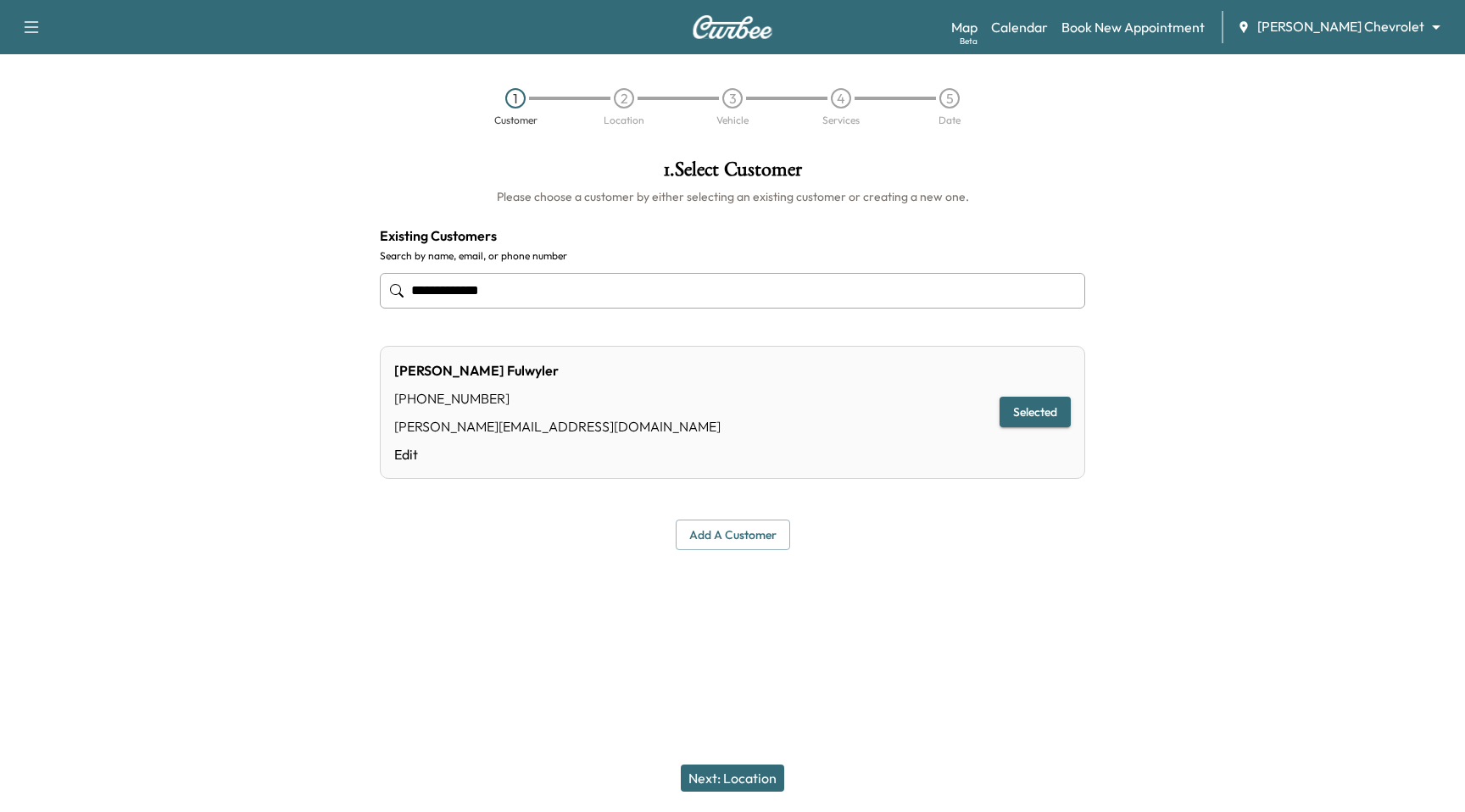
type input "**********"
click at [738, 794] on div "Next: Location" at bounding box center [732, 778] width 1465 height 68
click at [746, 783] on button "Next: Location" at bounding box center [732, 778] width 103 height 28
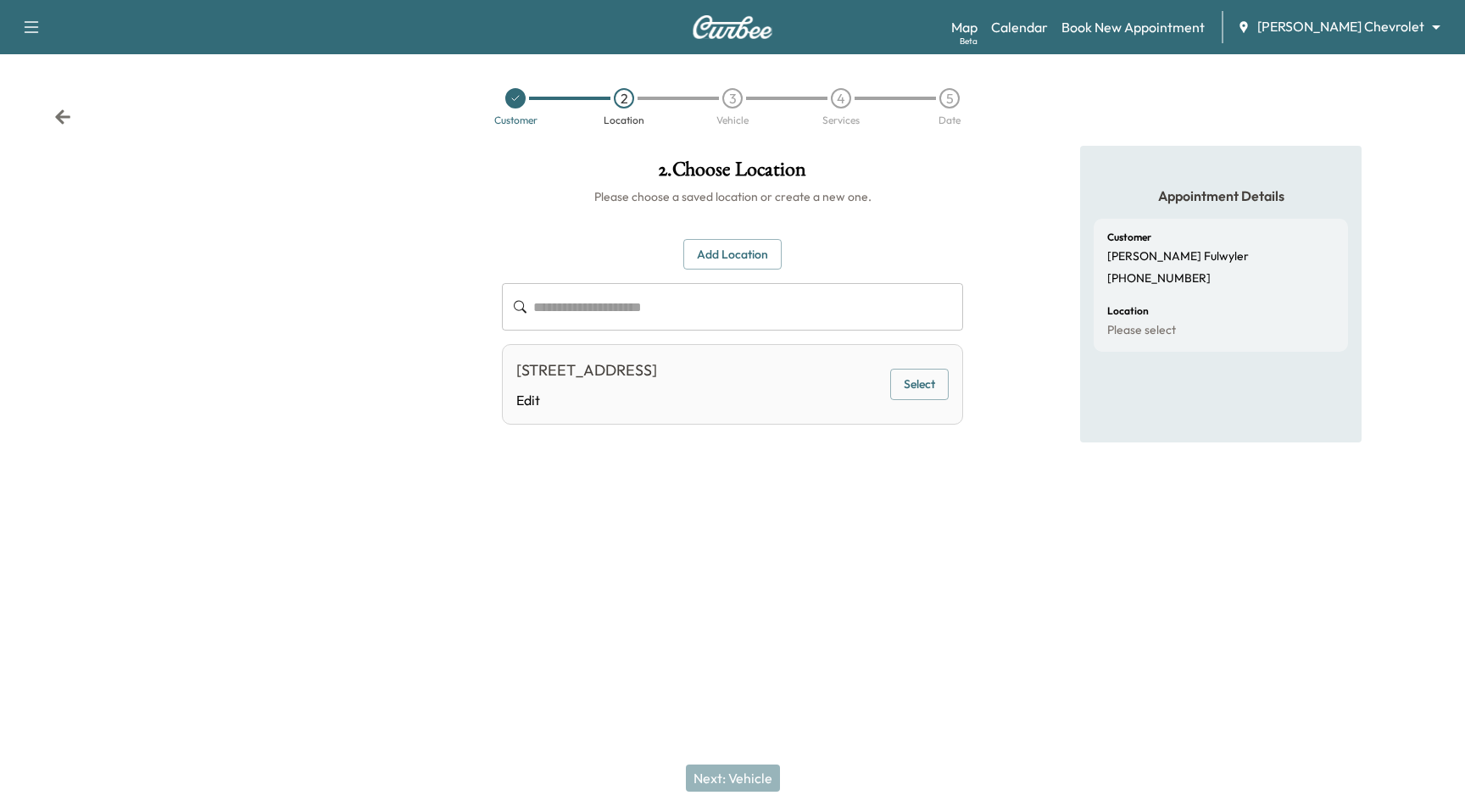
click at [928, 384] on button "Select" at bounding box center [920, 384] width 59 height 31
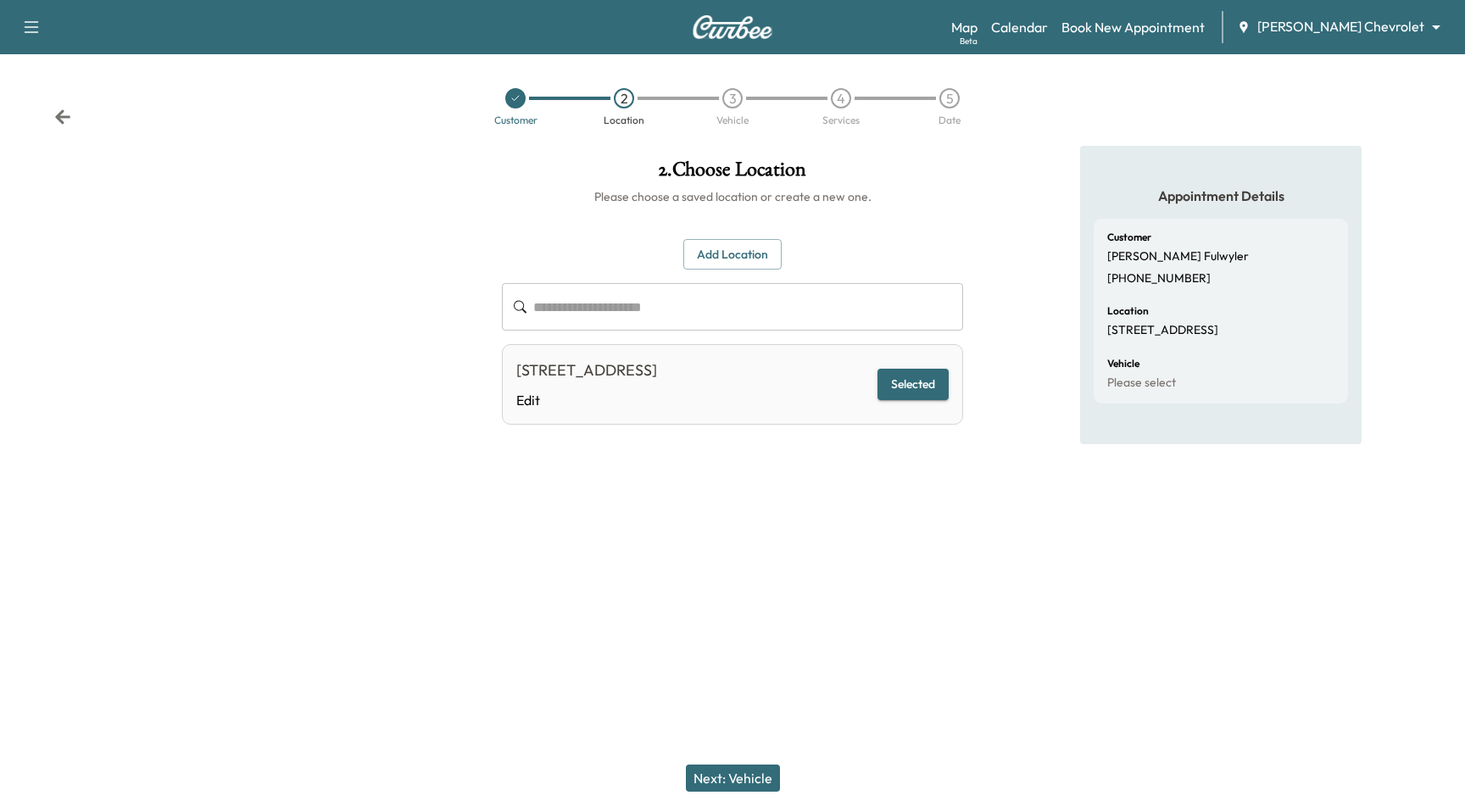
click at [754, 769] on button "Next: Vehicle" at bounding box center [732, 778] width 94 height 28
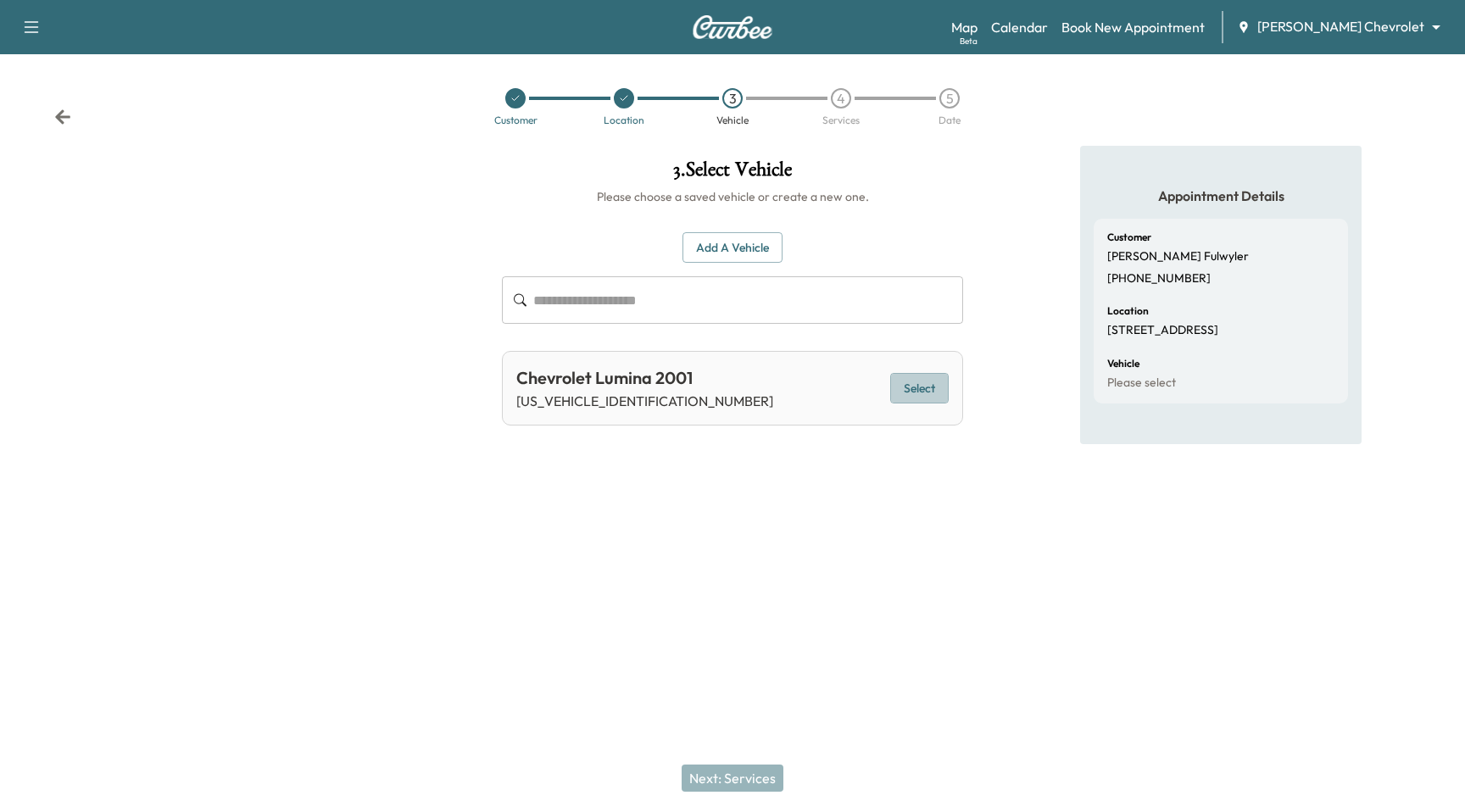
click at [920, 394] on button "Select" at bounding box center [920, 388] width 59 height 31
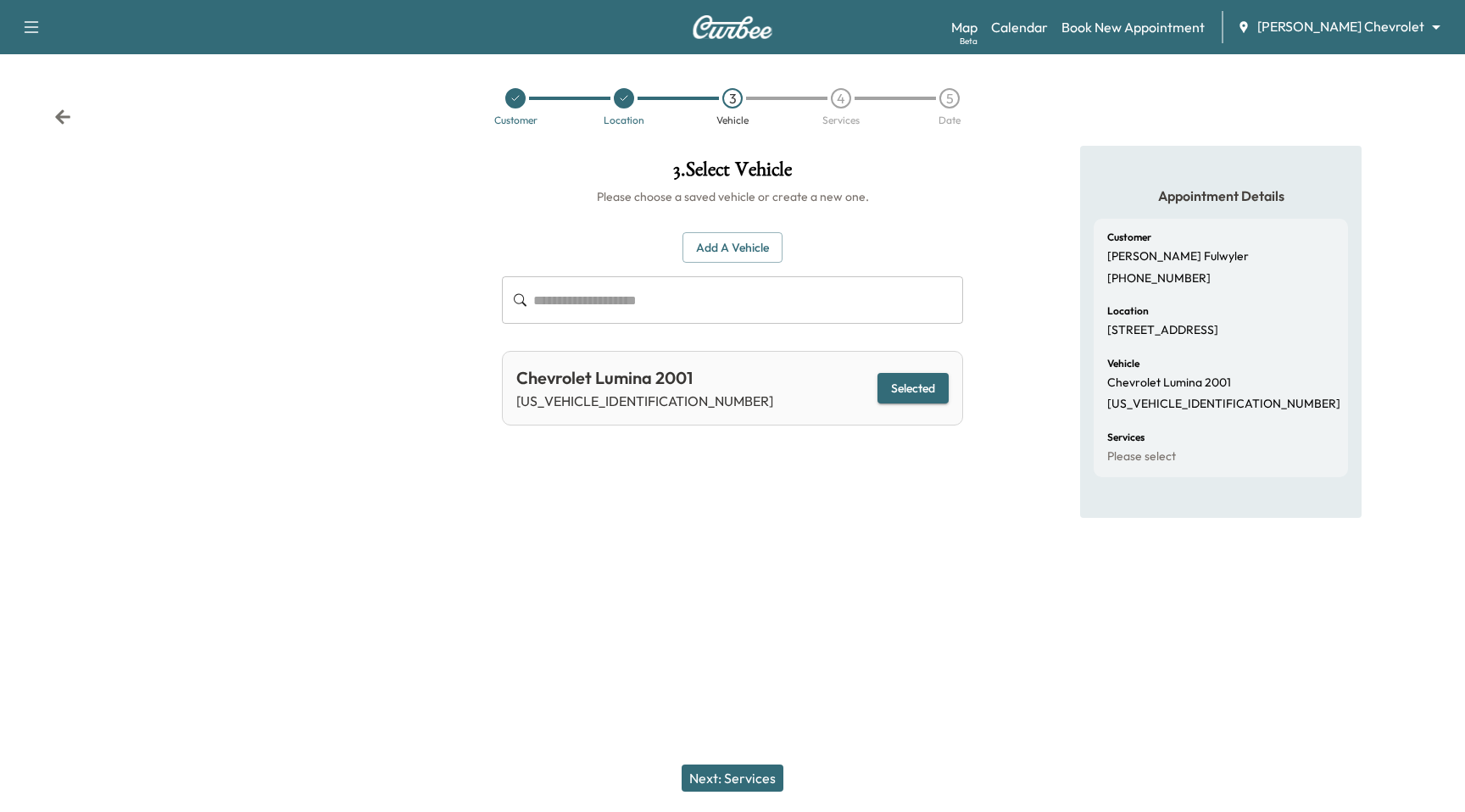
click at [696, 788] on button "Next: Services" at bounding box center [732, 778] width 102 height 28
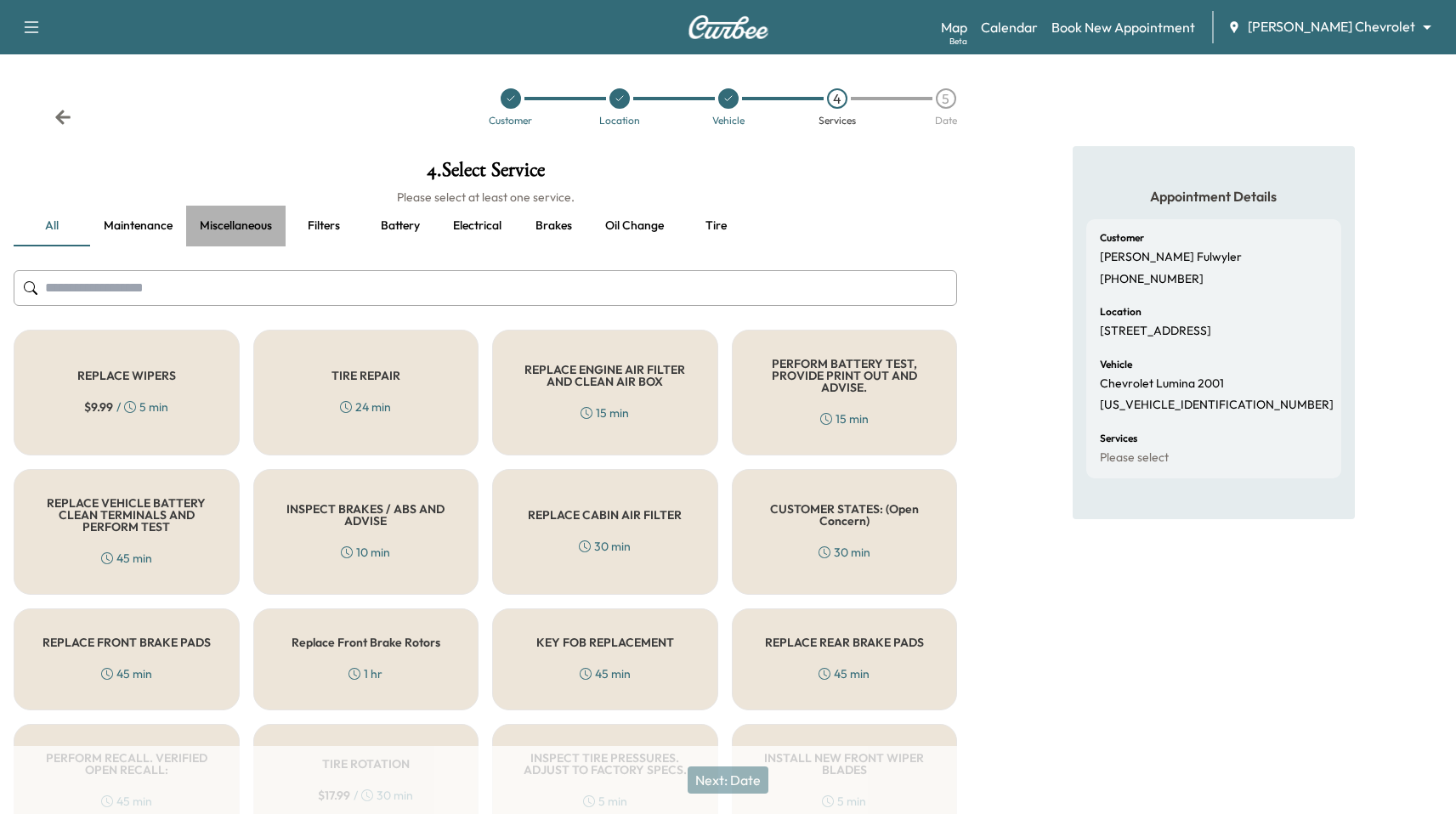
click at [224, 224] on button "Miscellaneous" at bounding box center [236, 225] width 99 height 41
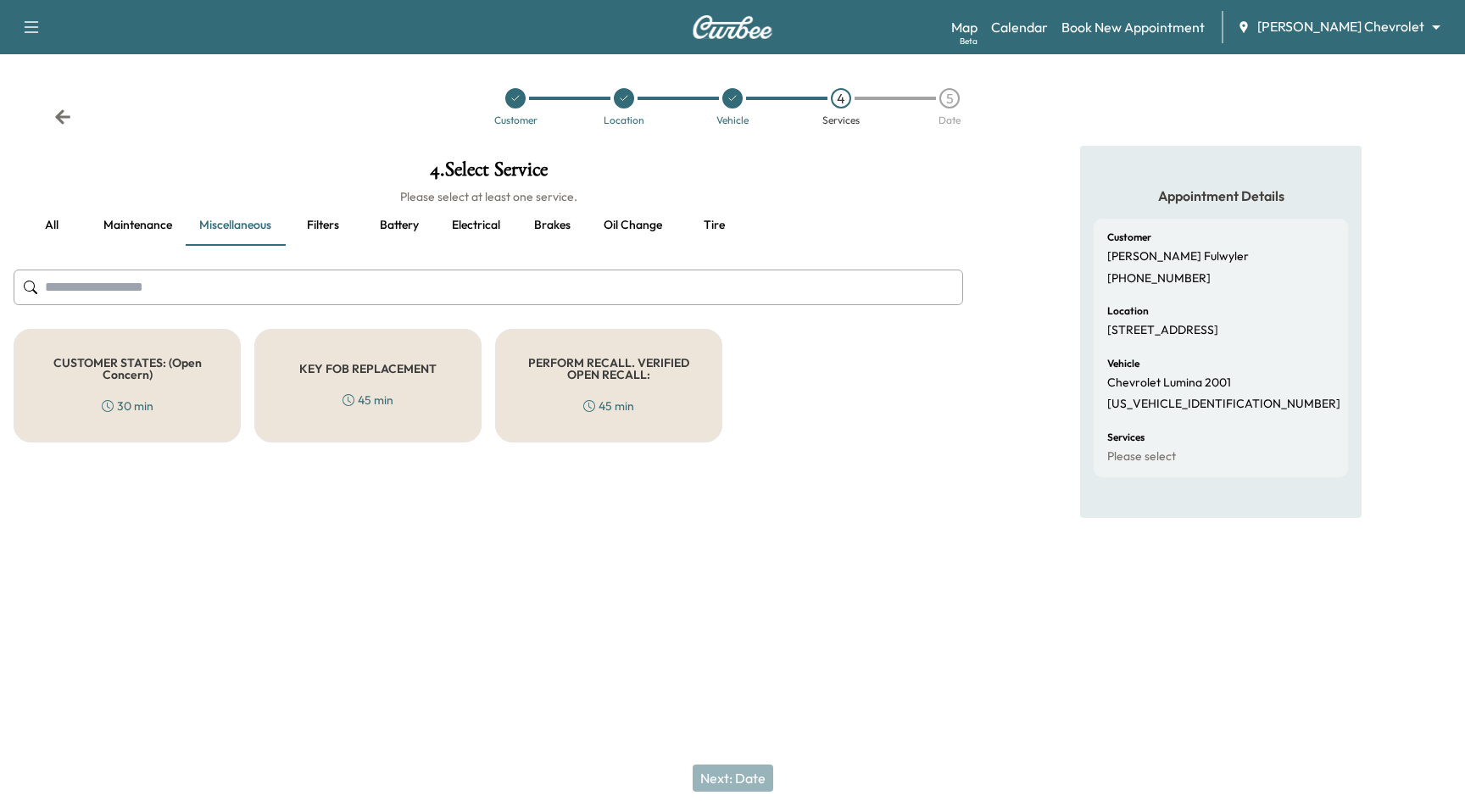
drag, startPoint x: 625, startPoint y: 394, endPoint x: 643, endPoint y: 412, distance: 25.5
click at [625, 394] on div "PERFORM RECALL. VERIFIED OPEN RECALL: 45 min" at bounding box center [609, 386] width 227 height 114
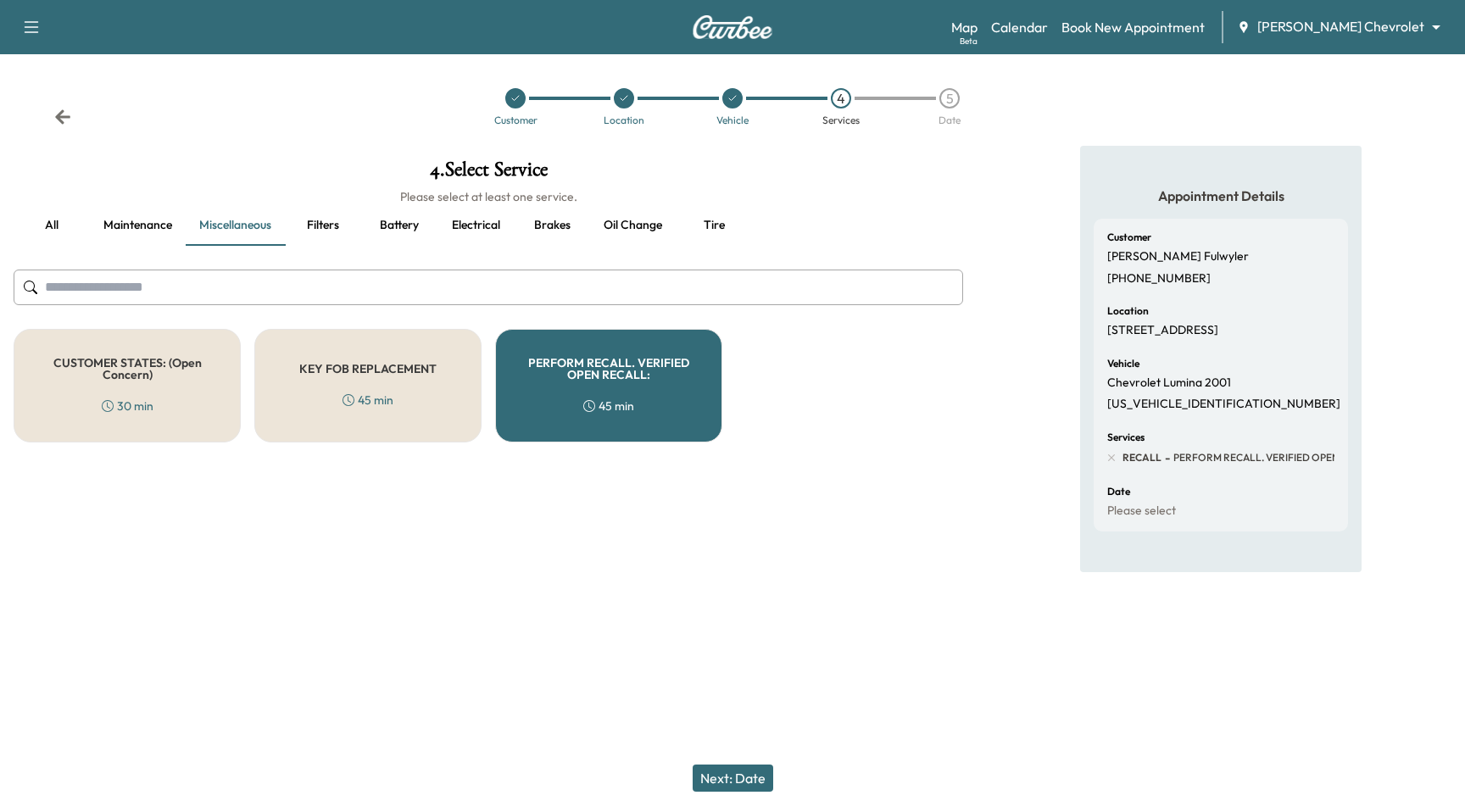
click at [735, 772] on button "Next: Date" at bounding box center [733, 778] width 81 height 28
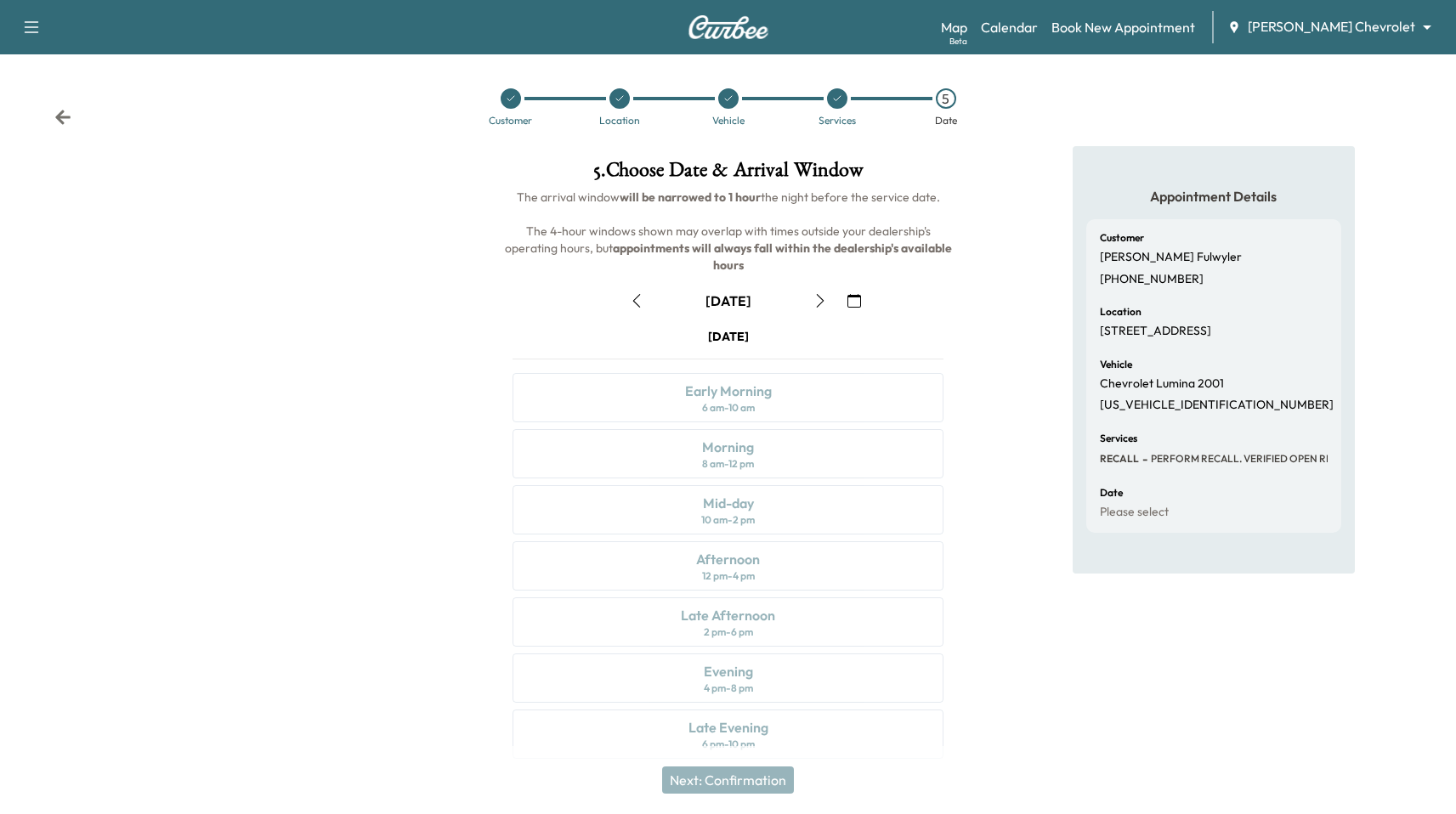
click at [618, 287] on div "September 9" at bounding box center [728, 301] width 459 height 28
click at [624, 287] on button "button" at bounding box center [636, 301] width 28 height 28
click at [752, 605] on div "Late Afternoon" at bounding box center [728, 615] width 94 height 21
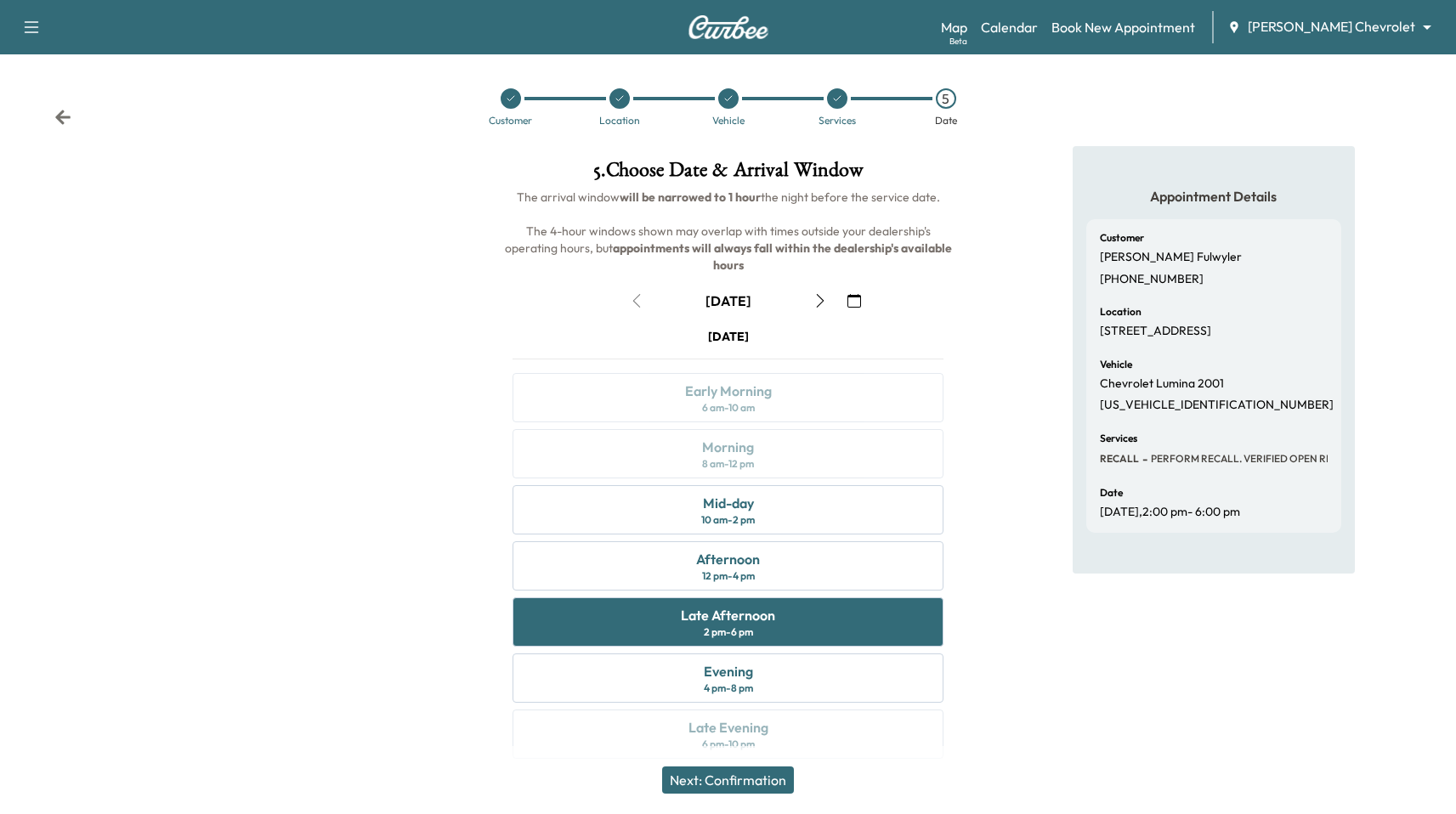
click at [760, 793] on div "Next: Confirmation" at bounding box center [728, 779] width 1456 height 68
click at [758, 788] on button "Next: Confirmation" at bounding box center [728, 780] width 132 height 28
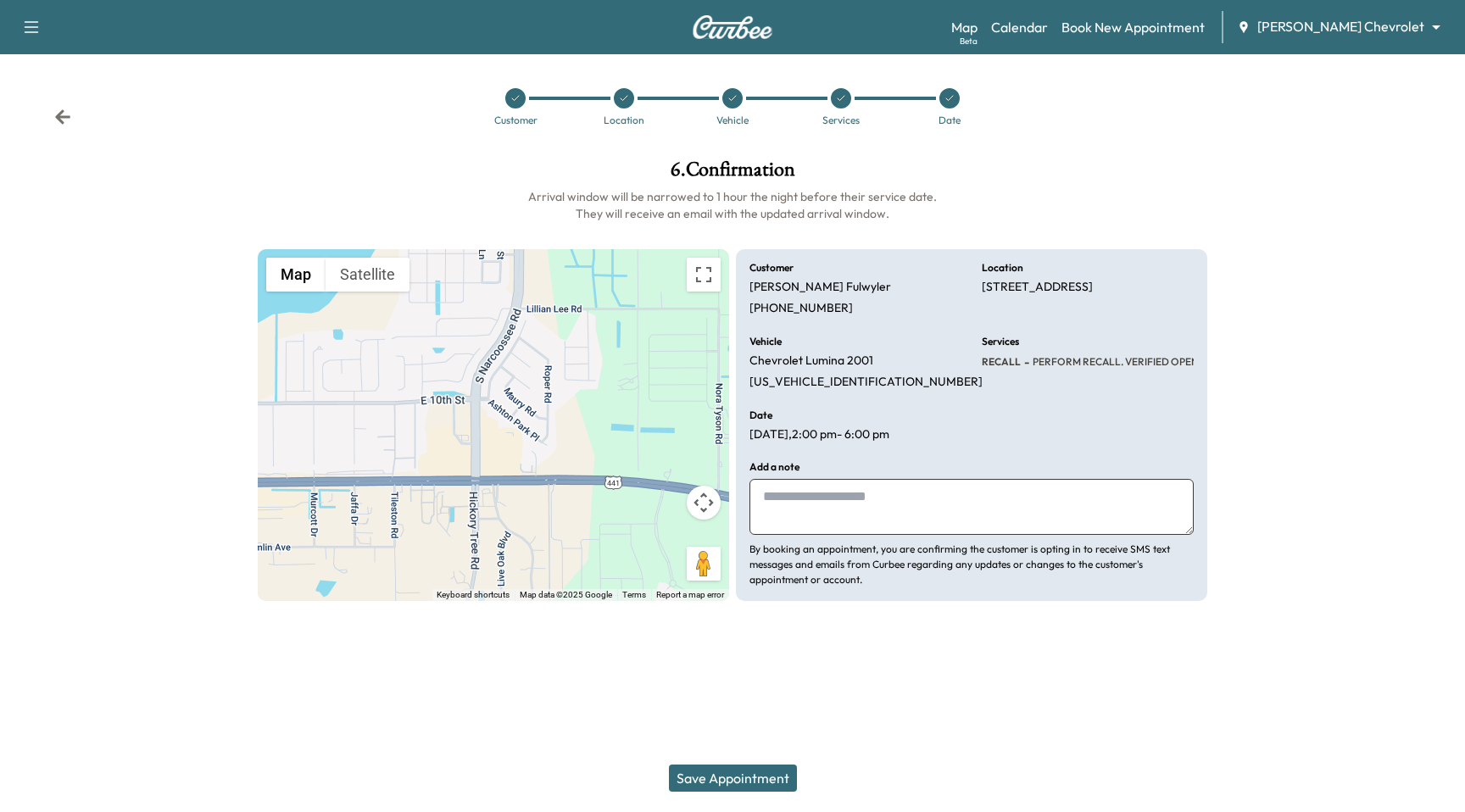
click at [756, 786] on button "Save Appointment" at bounding box center [733, 778] width 128 height 28
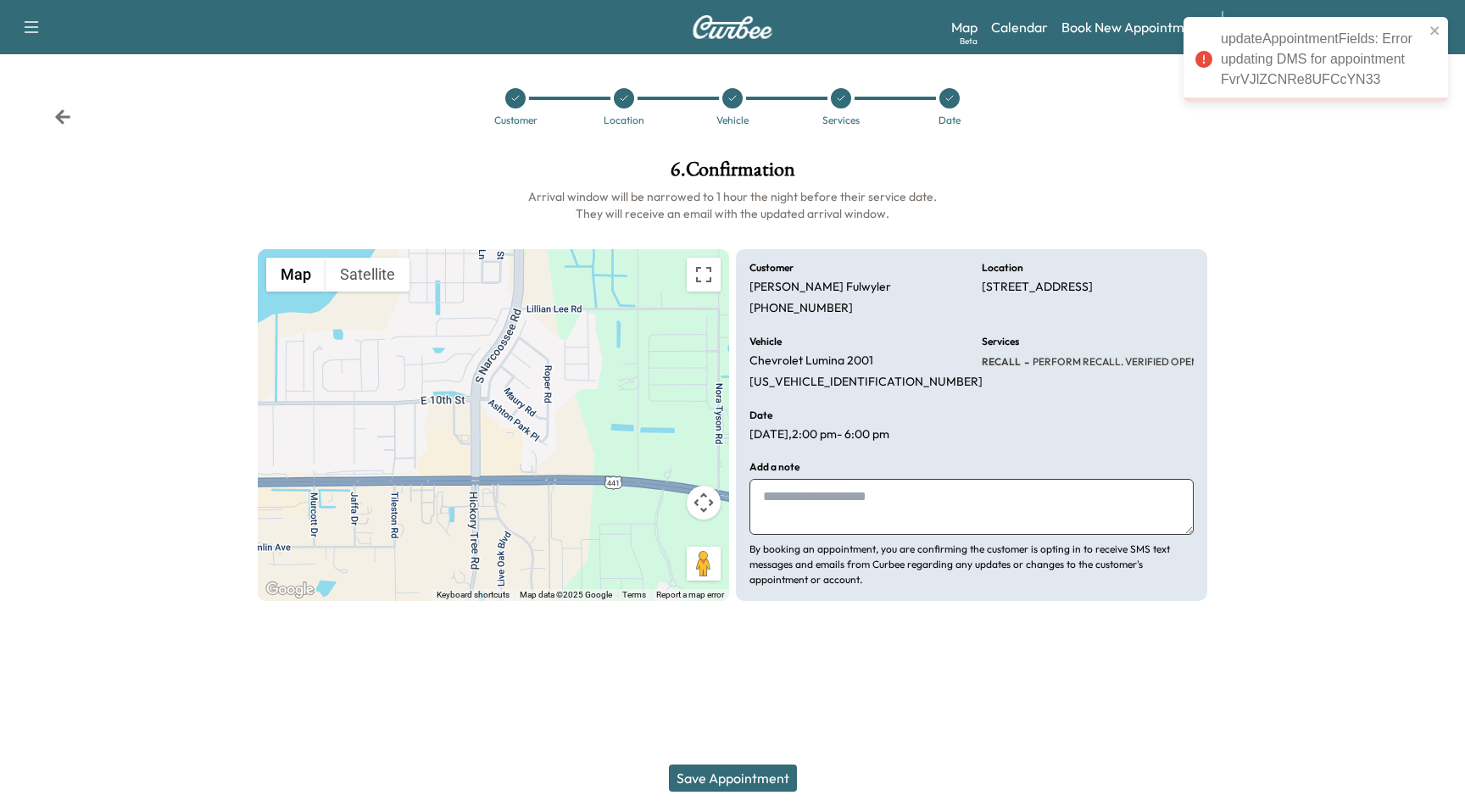
click at [951, 51] on div "updateAppointmentFields: Error updating DMS for appointment FvrVJlZCNRe8UFCcYN33" at bounding box center [1323, 59] width 203 height 61
